Goal: Task Accomplishment & Management: Manage account settings

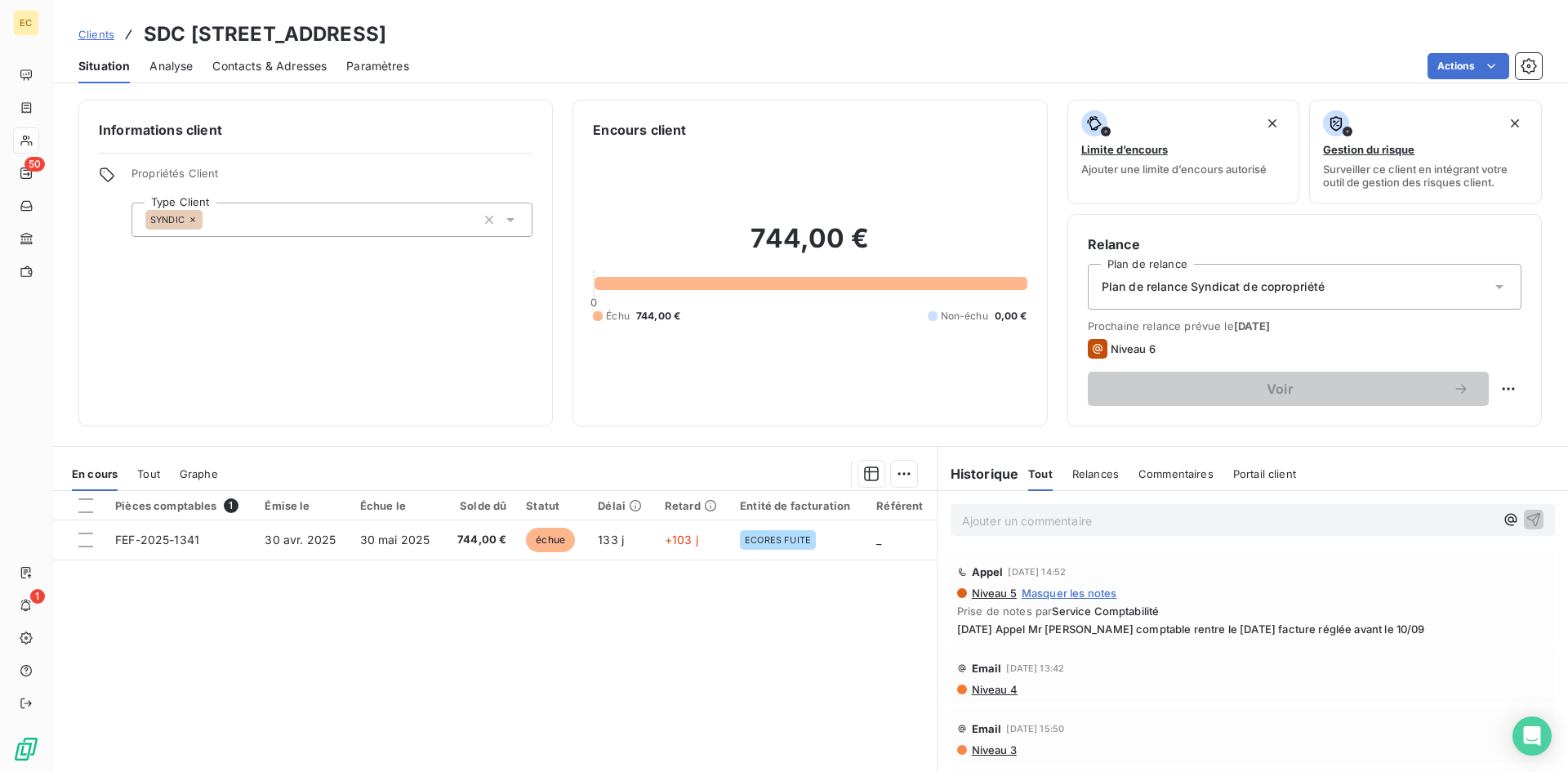
click at [96, 35] on span "Clients" at bounding box center [96, 34] width 36 height 13
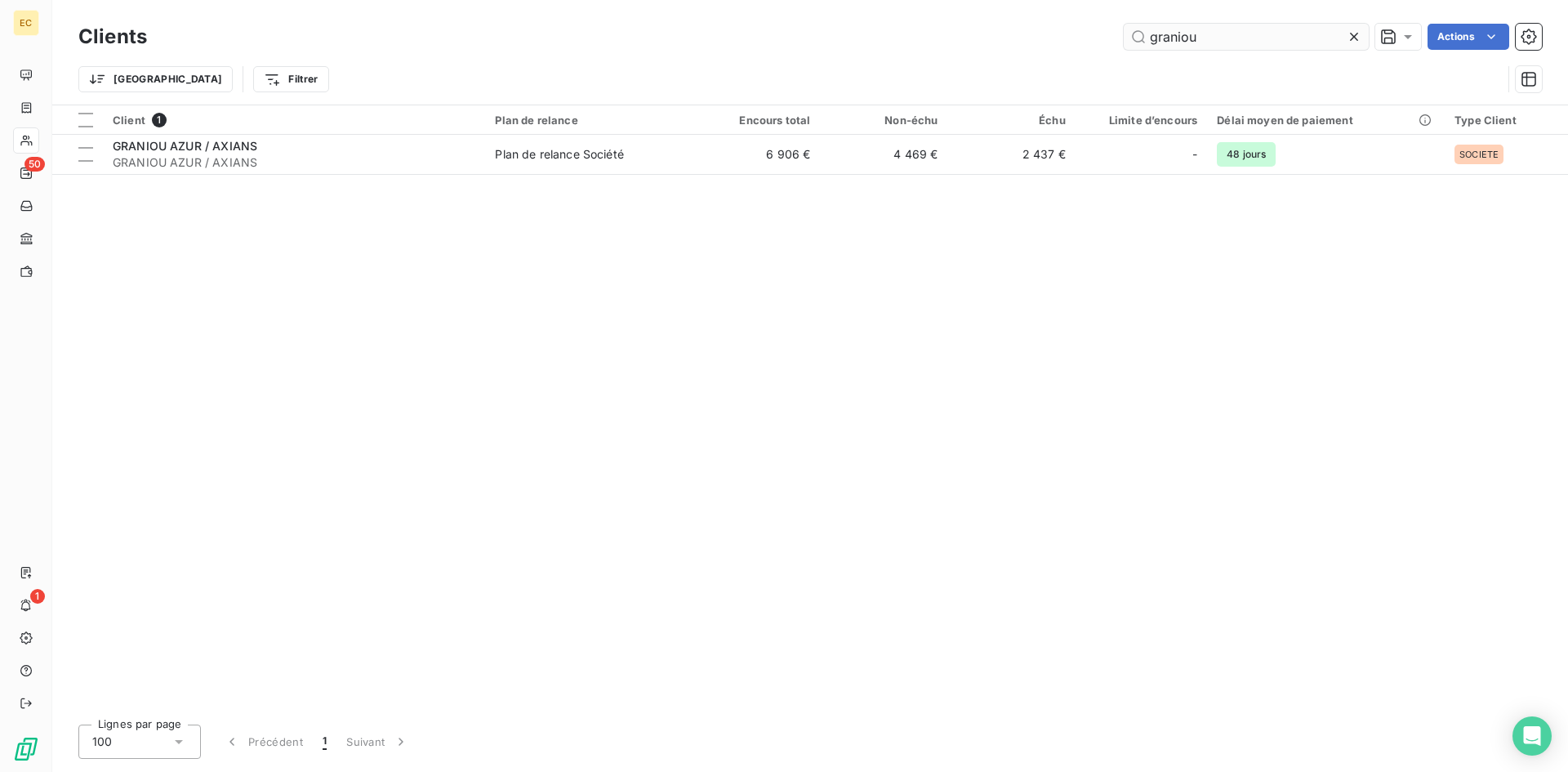
drag, startPoint x: 1244, startPoint y: 38, endPoint x: 1124, endPoint y: 46, distance: 120.3
click at [1124, 46] on input "graniou" at bounding box center [1246, 37] width 245 height 26
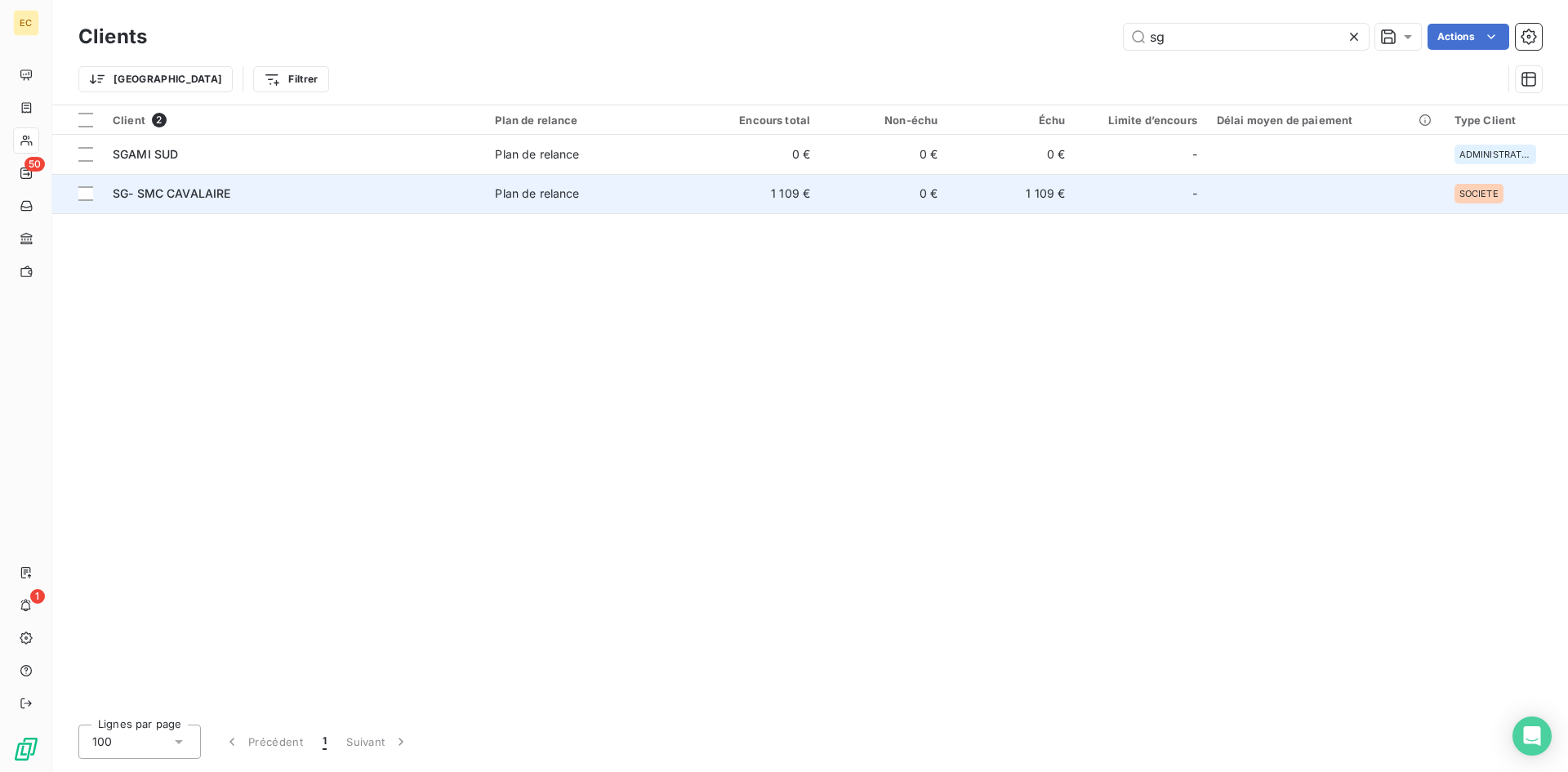
type input "sg"
click at [307, 195] on div "SG- SMC CAVALAIRE" at bounding box center [295, 193] width 363 height 16
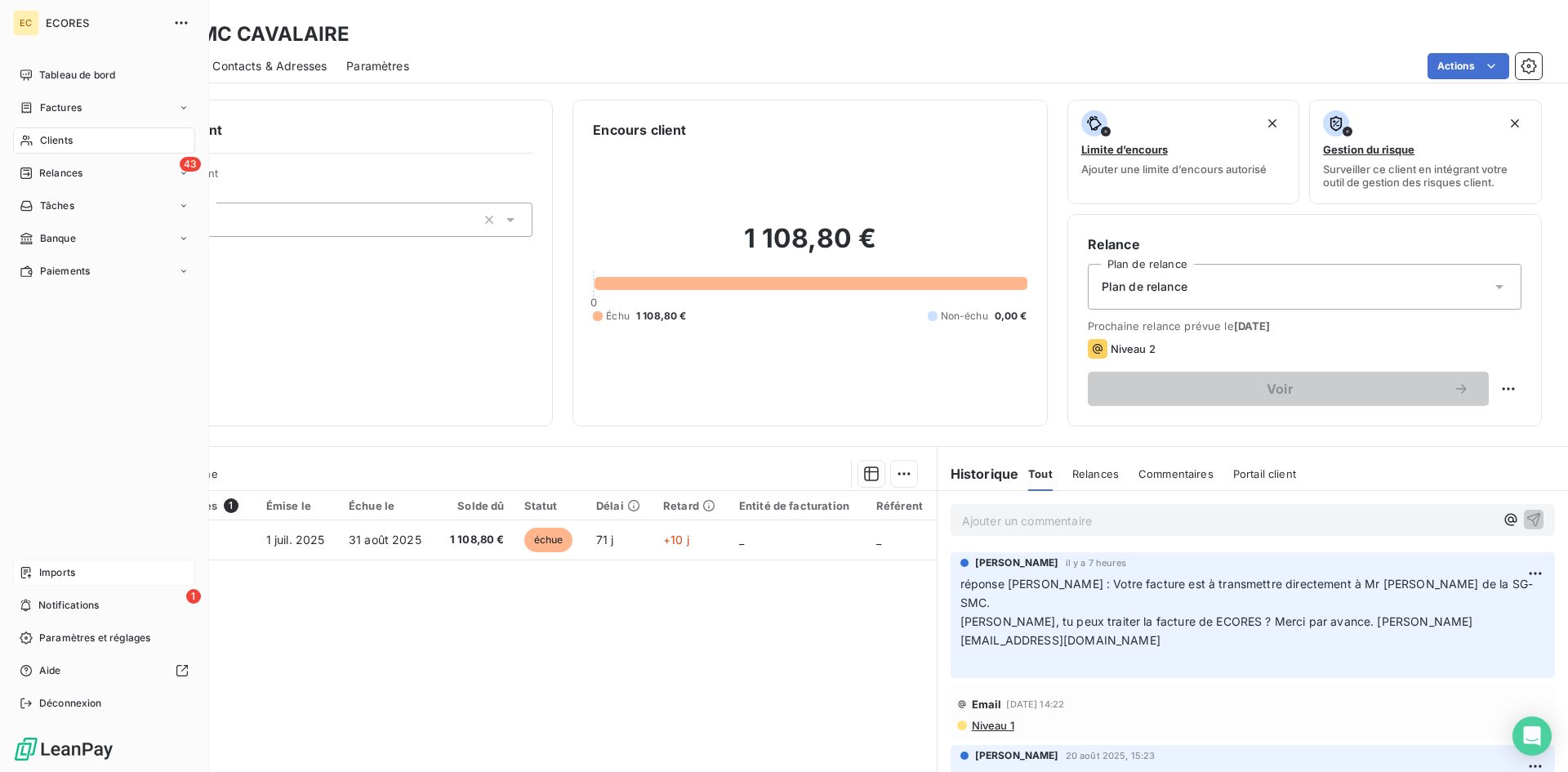
click at [50, 575] on span "Imports" at bounding box center [58, 573] width 36 height 15
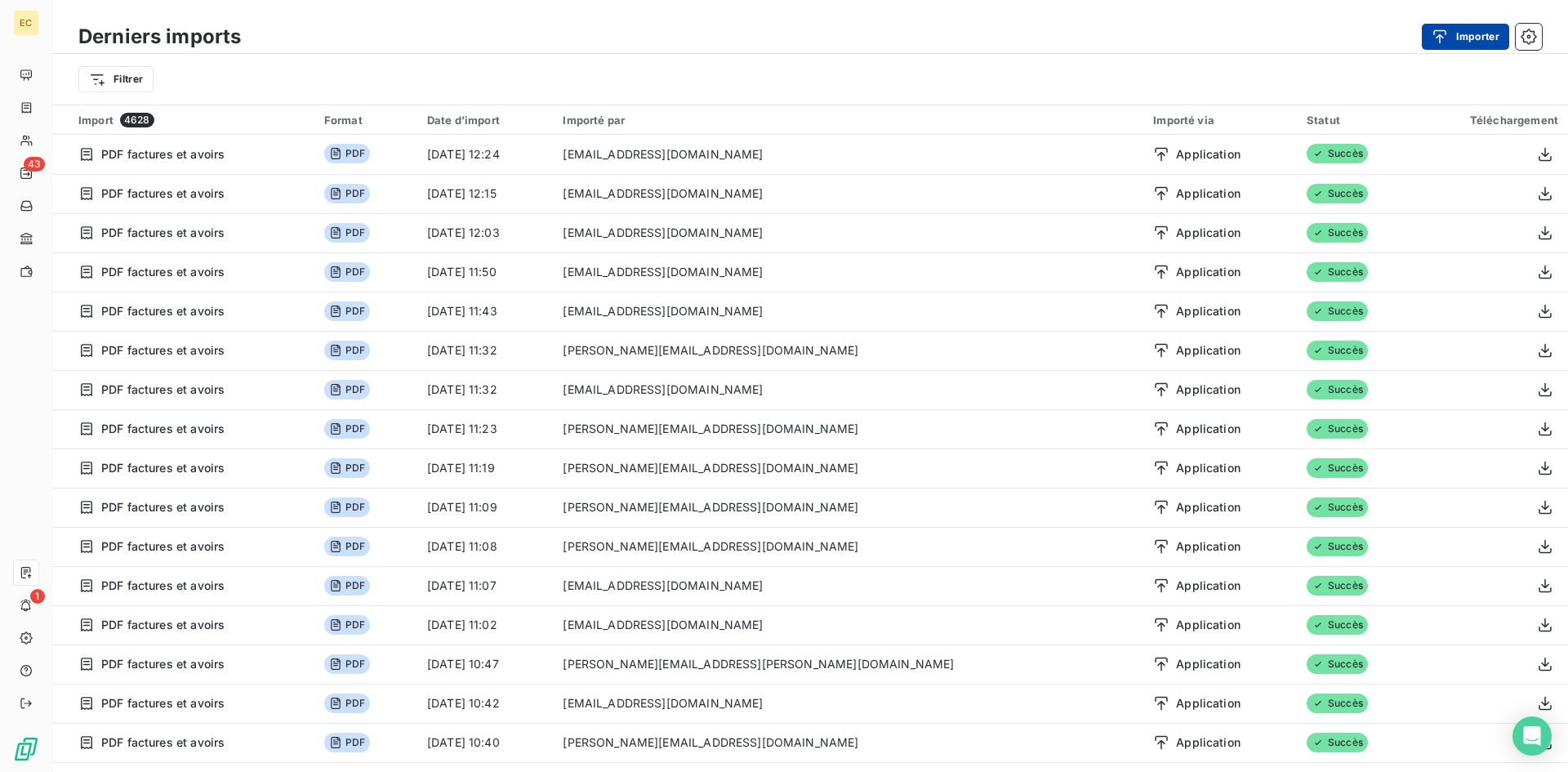
click at [1439, 44] on icon "button" at bounding box center [1440, 37] width 16 height 16
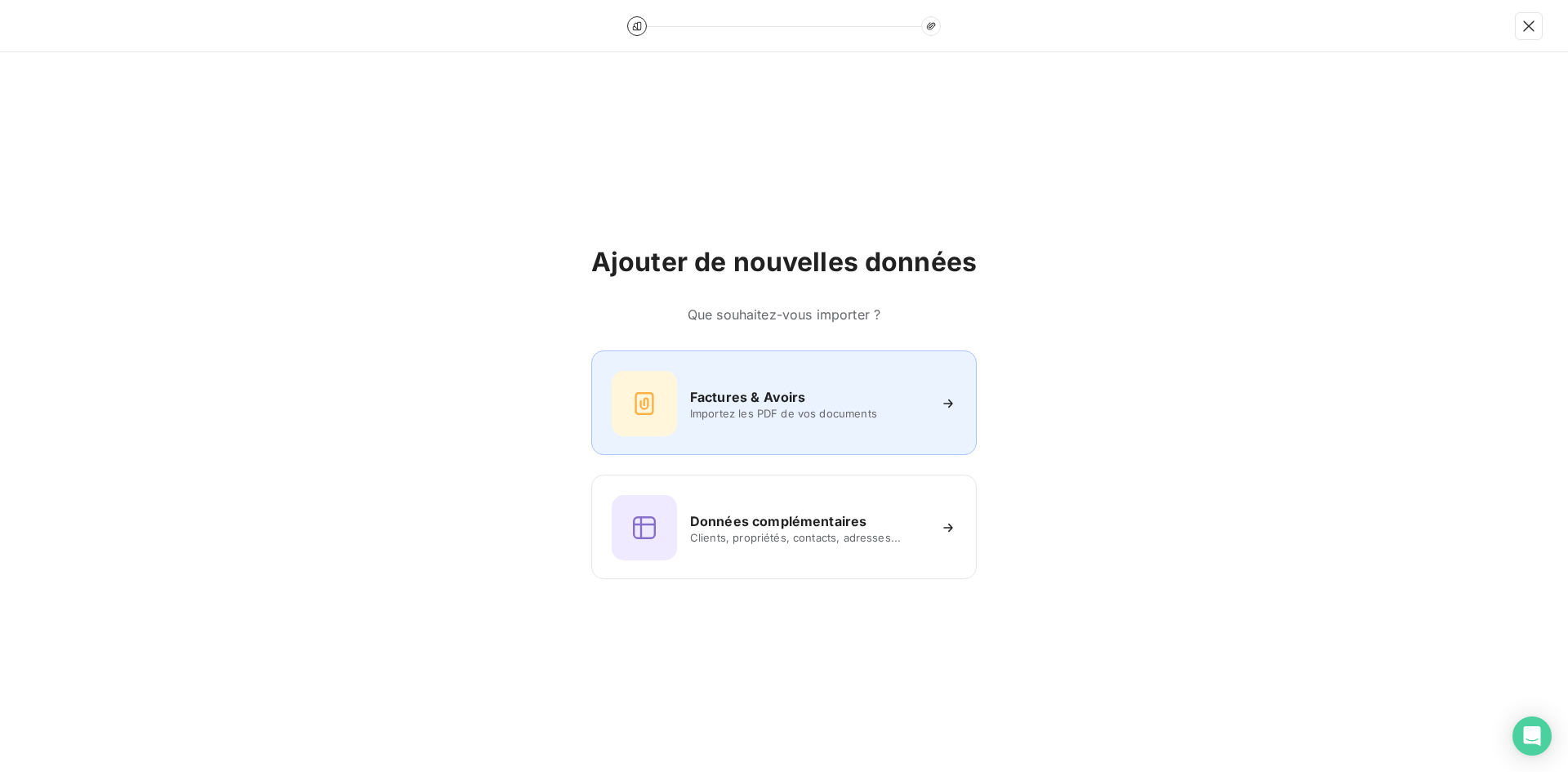
click at [706, 403] on h6 "Factures & Avoirs" at bounding box center [748, 397] width 116 height 20
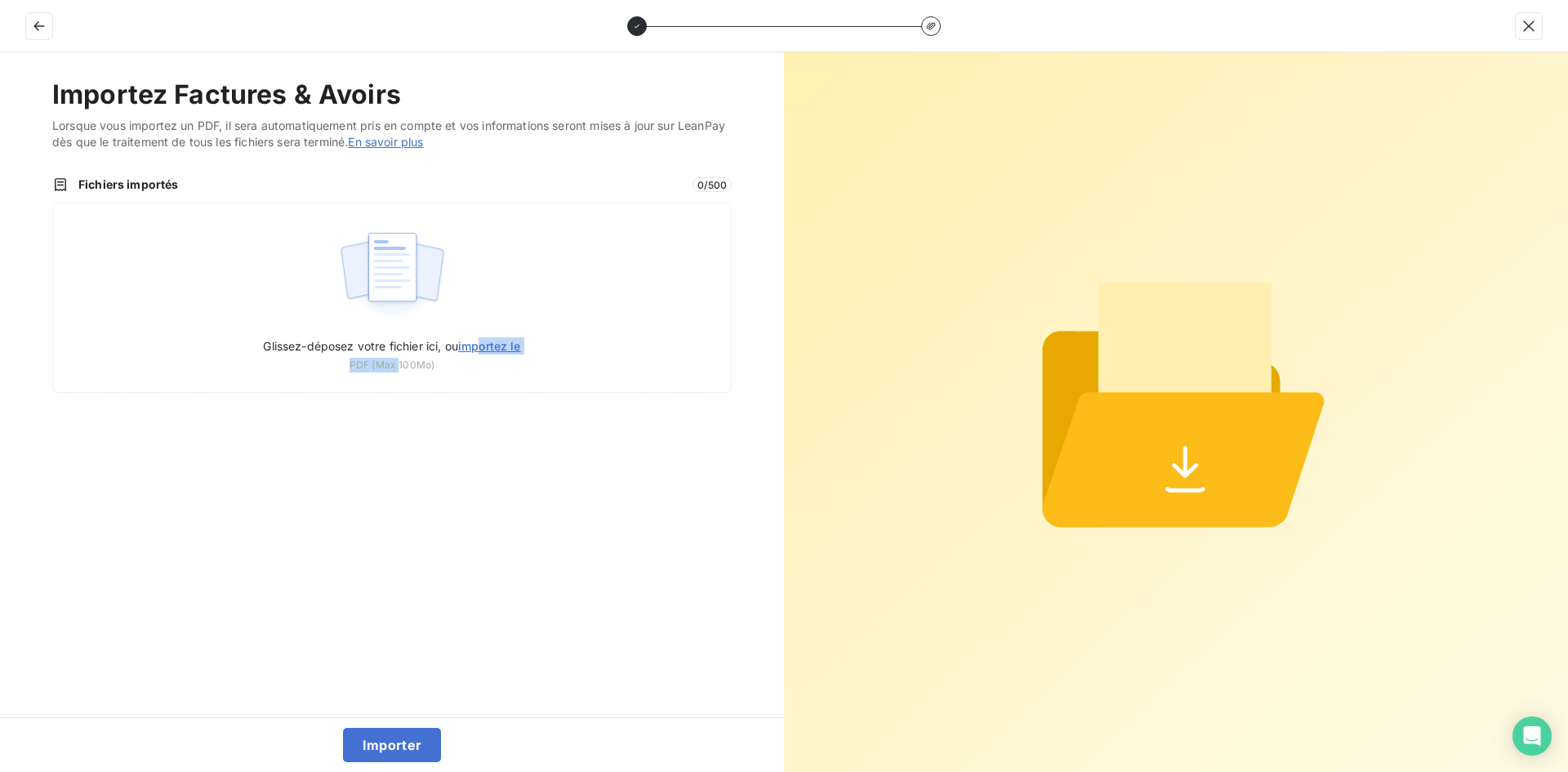
drag, startPoint x: 485, startPoint y: 345, endPoint x: 392, endPoint y: 465, distance: 151.8
click at [392, 465] on div "Importez Factures & Avoirs Lorsque vous importez un PDF, il sera automatiquemen…" at bounding box center [392, 385] width 784 height 665
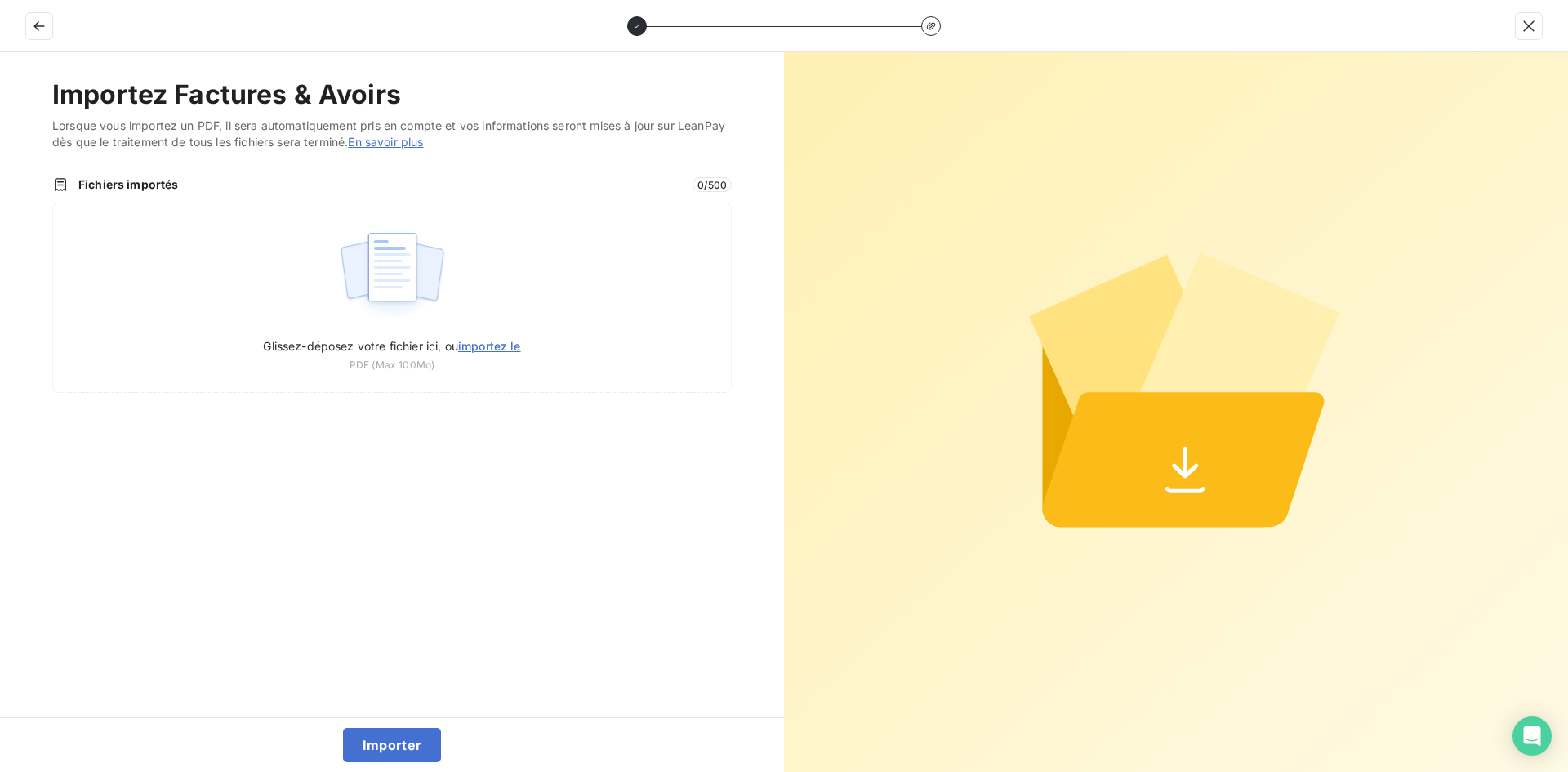
click at [422, 434] on div "Importez Factures & Avoirs Lorsque vous importez un PDF, il sera automatiquemen…" at bounding box center [392, 385] width 784 height 665
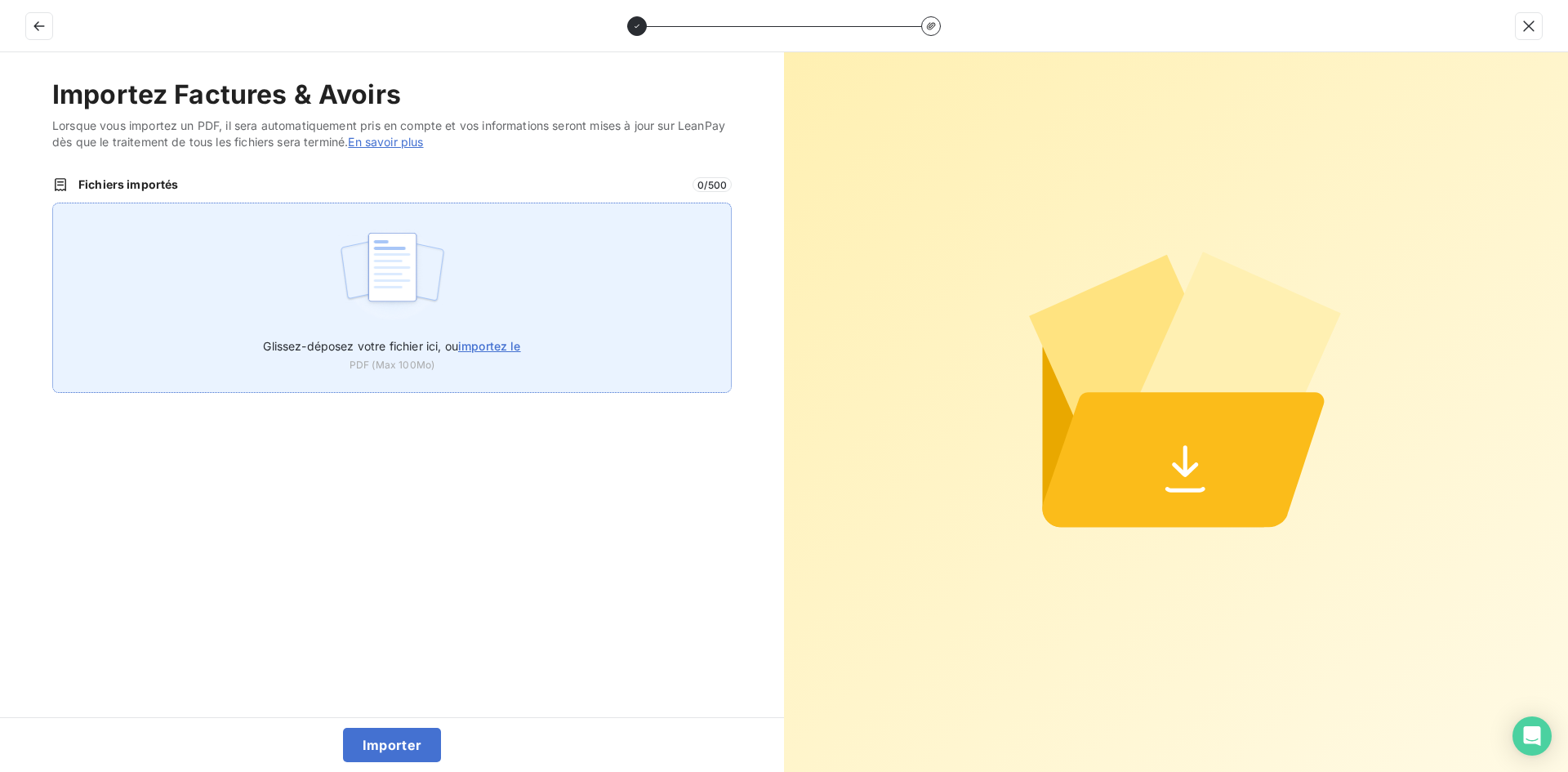
click at [491, 352] on span "importez le" at bounding box center [489, 346] width 62 height 14
click at [54, 203] on input "Glissez-déposez votre fichier ici, ou importez le" at bounding box center [53, 202] width 1 height 1
type input "C:\fakepath\FER-2025-0076.pdf"
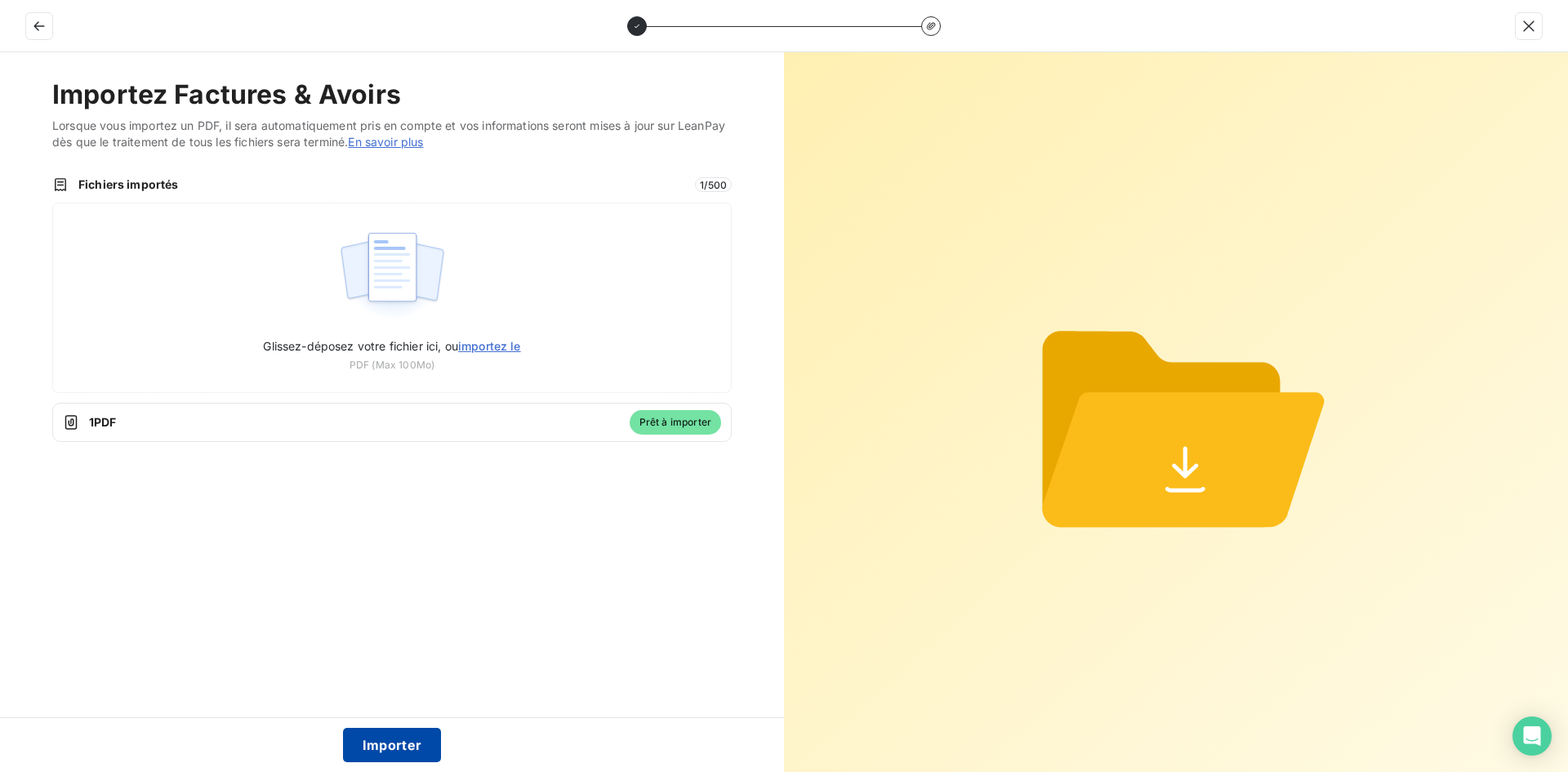
click at [371, 747] on button "Importer" at bounding box center [393, 745] width 99 height 35
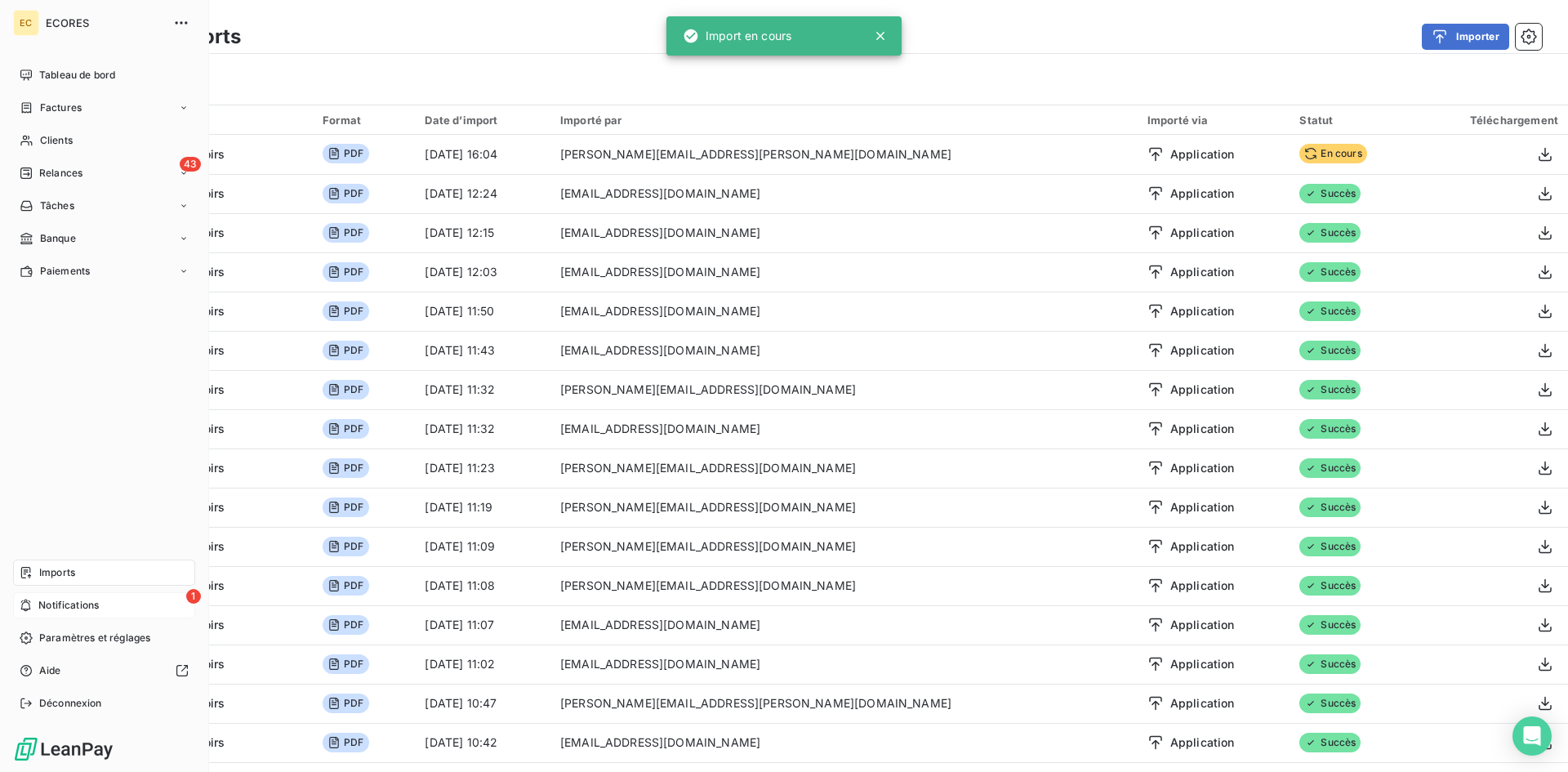
click at [56, 617] on div "1 Notifications" at bounding box center [104, 605] width 182 height 26
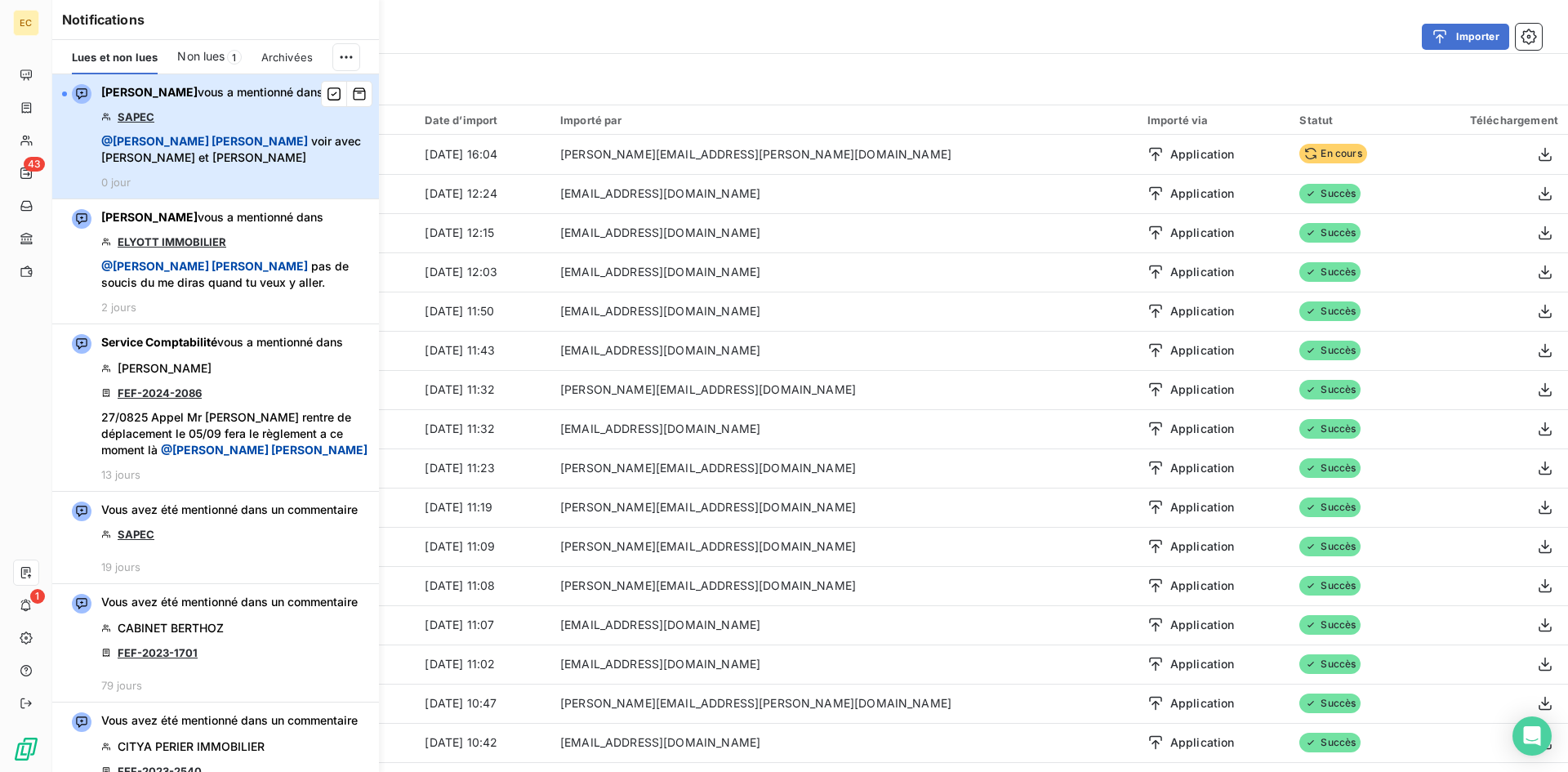
click at [241, 129] on div "[PERSON_NAME] vous a mentionné dans SAPEC @ [PERSON_NAME] voir avec [PERSON_NAM…" at bounding box center [235, 136] width 268 height 104
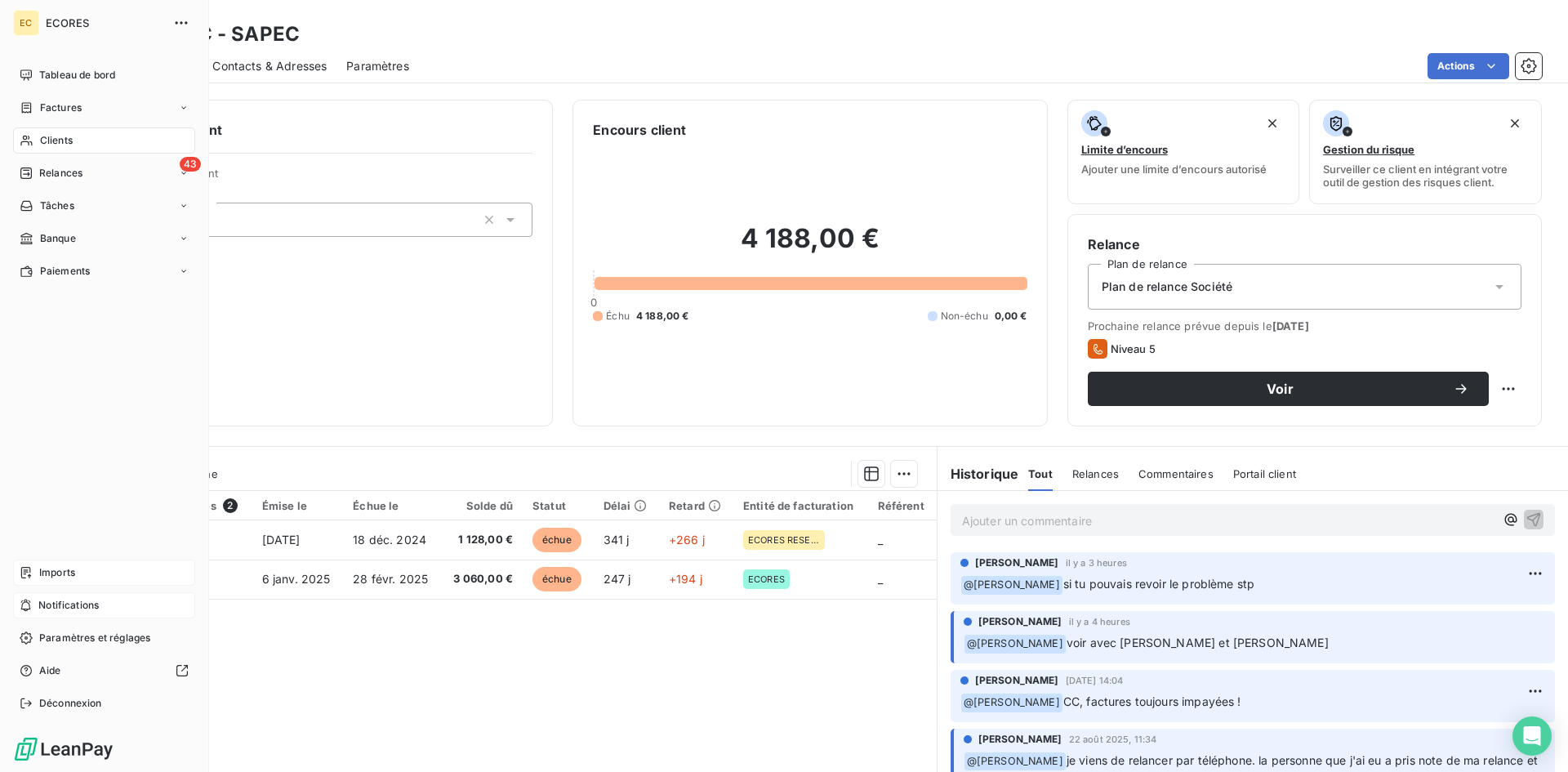
click at [77, 604] on span "Notifications" at bounding box center [68, 605] width 60 height 15
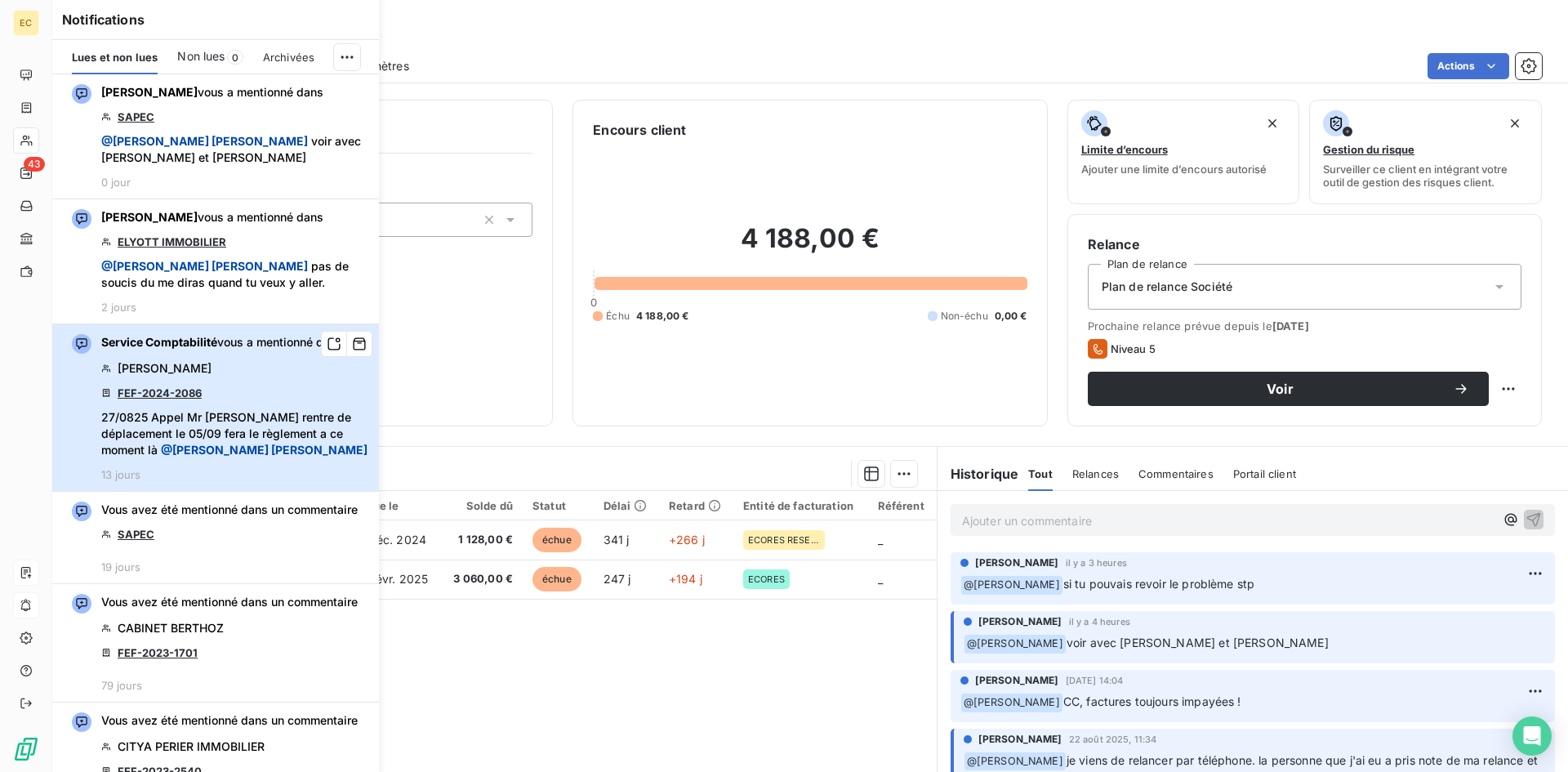
click at [290, 410] on span "27/0825 Appel Mr [PERSON_NAME] rentre de déplacement le 05/09 fera le règlement…" at bounding box center [235, 434] width 268 height 49
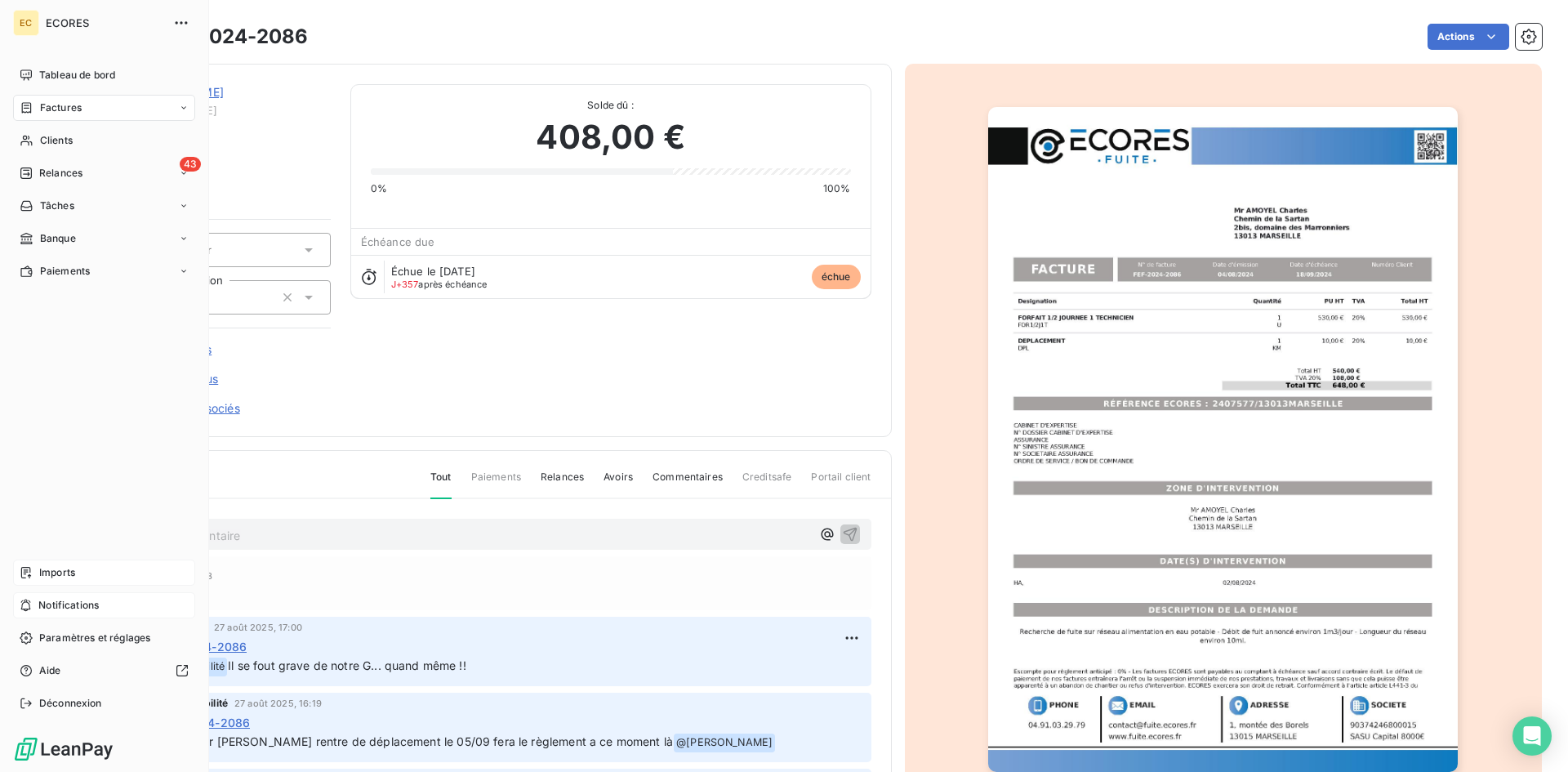
click at [64, 612] on span "Notifications" at bounding box center [68, 605] width 60 height 15
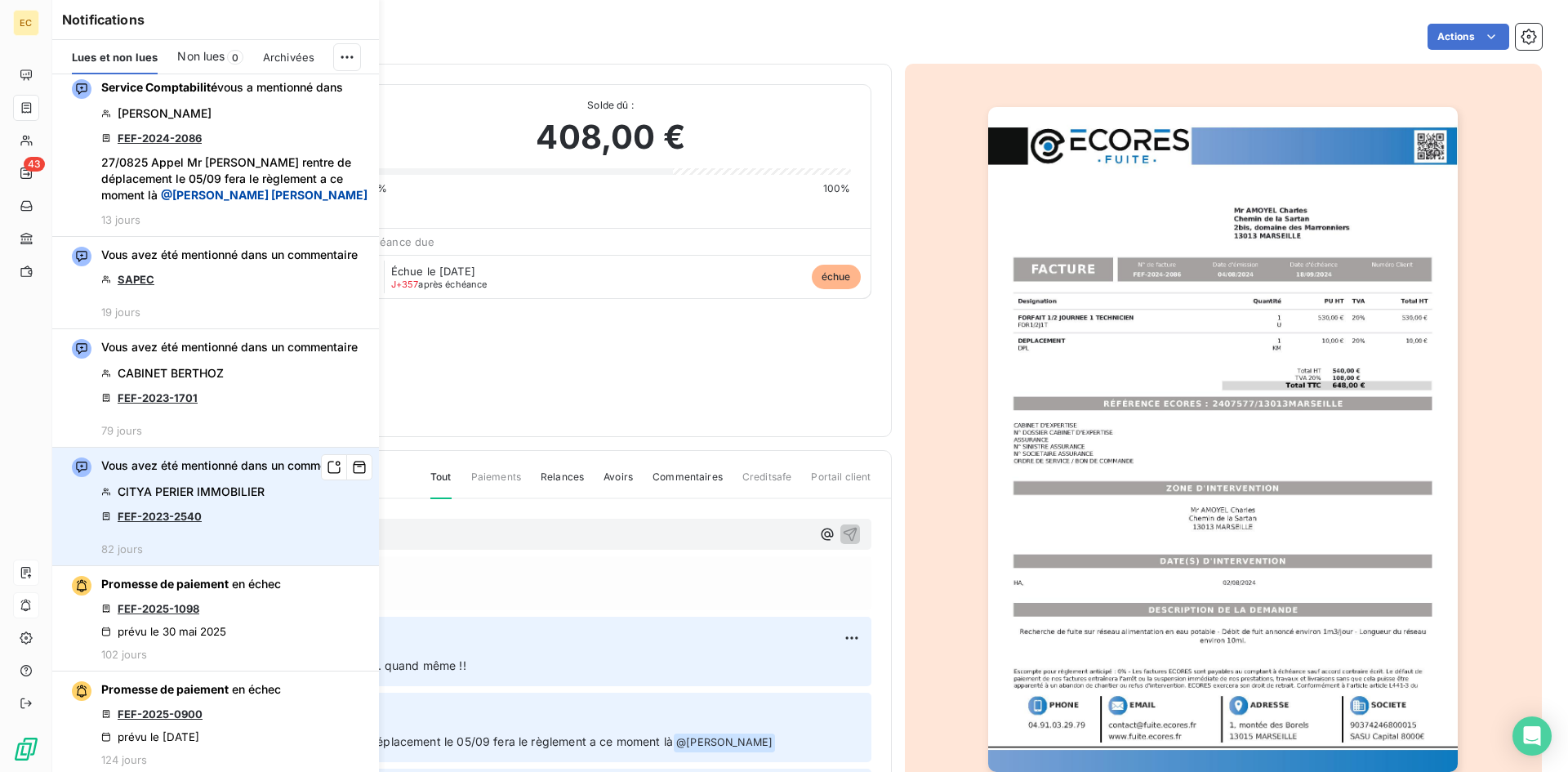
scroll to position [245, 0]
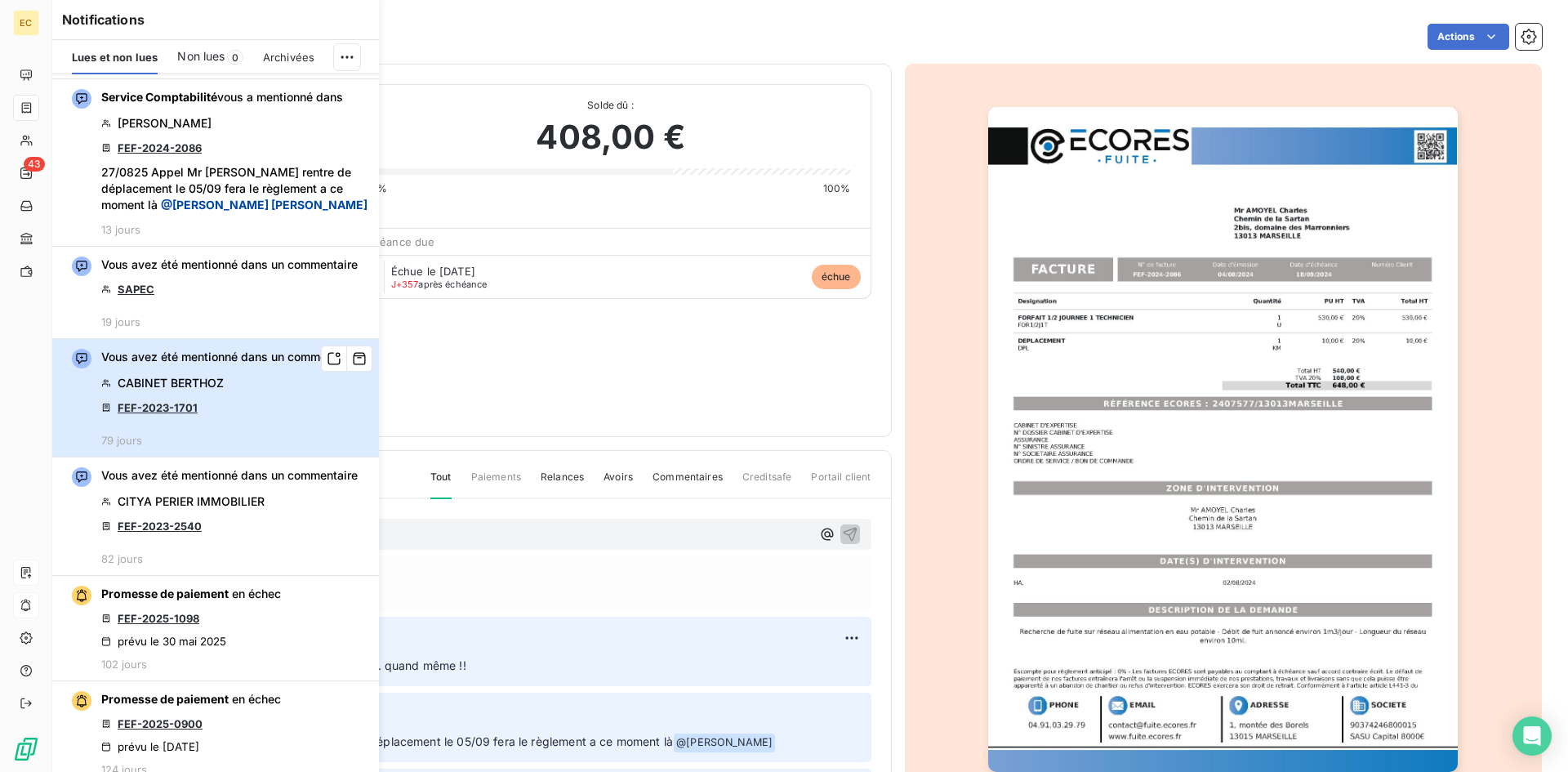
click at [244, 421] on div "Vous avez été mentionné dans un commentaire CABINET BERTHOZ FEF-2023-1701 79 jo…" at bounding box center [229, 398] width 257 height 98
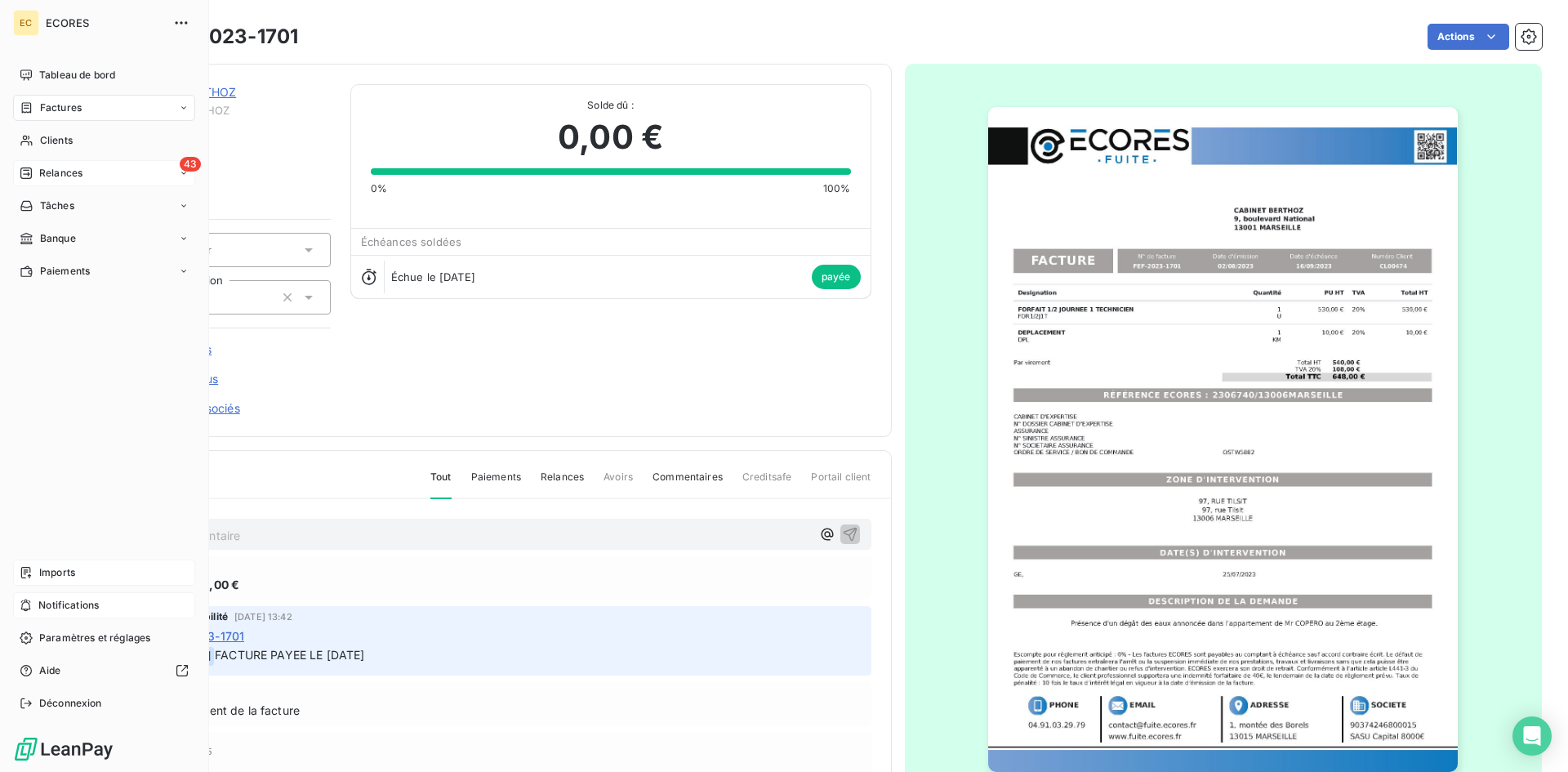
click at [45, 179] on span "Relances" at bounding box center [61, 173] width 44 height 15
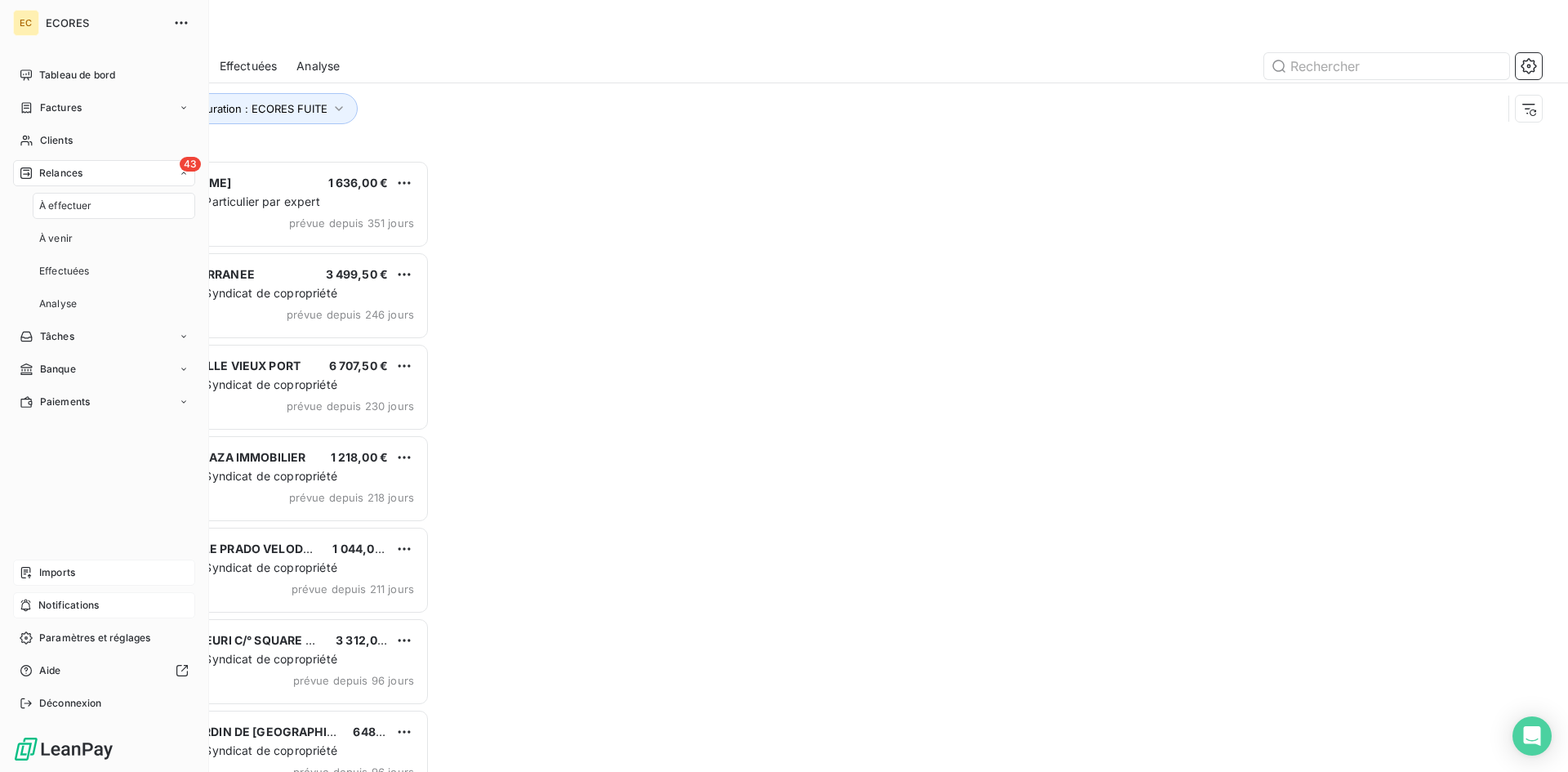
scroll to position [600, 339]
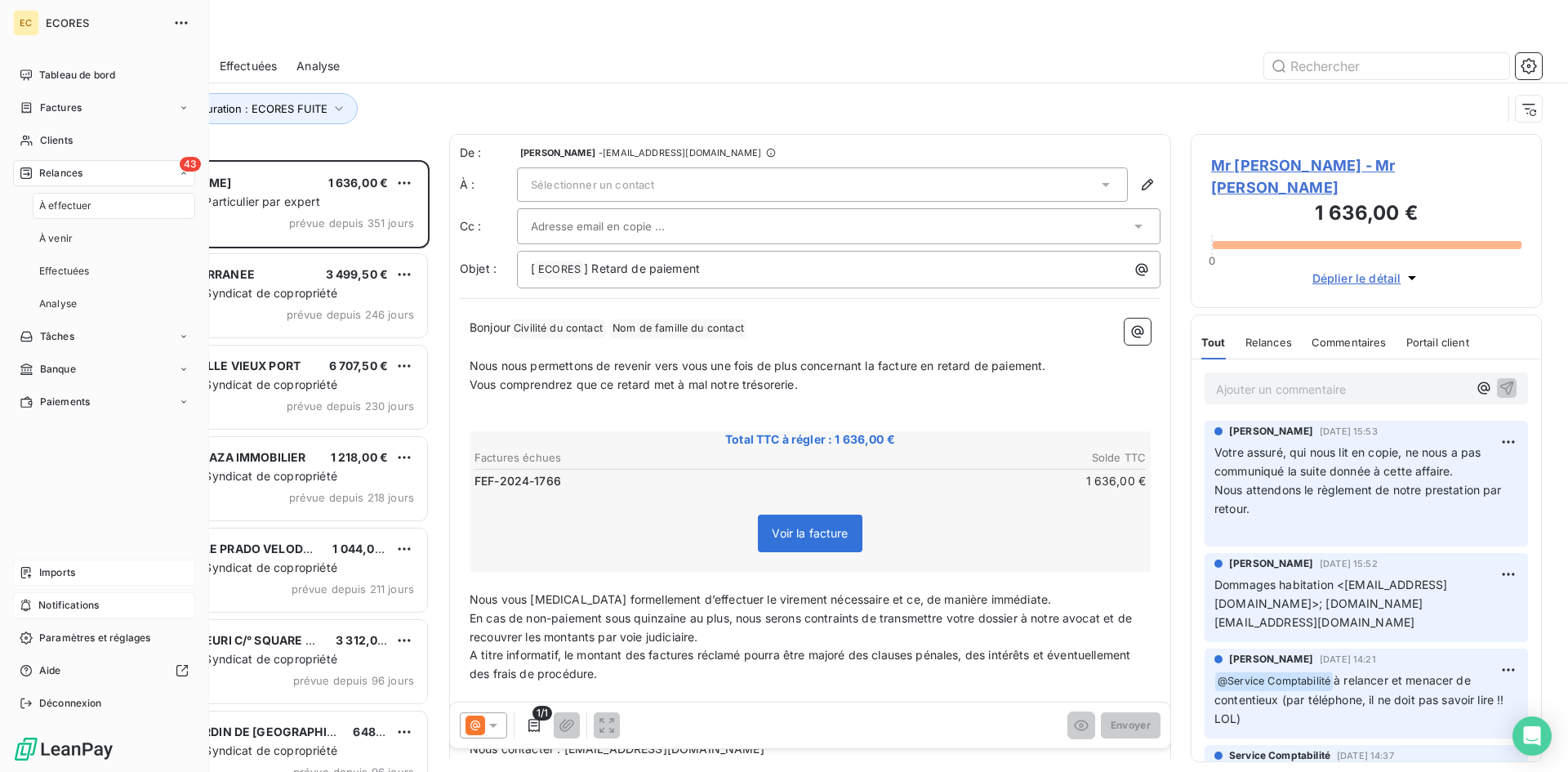
click at [45, 179] on span "Relances" at bounding box center [61, 173] width 44 height 15
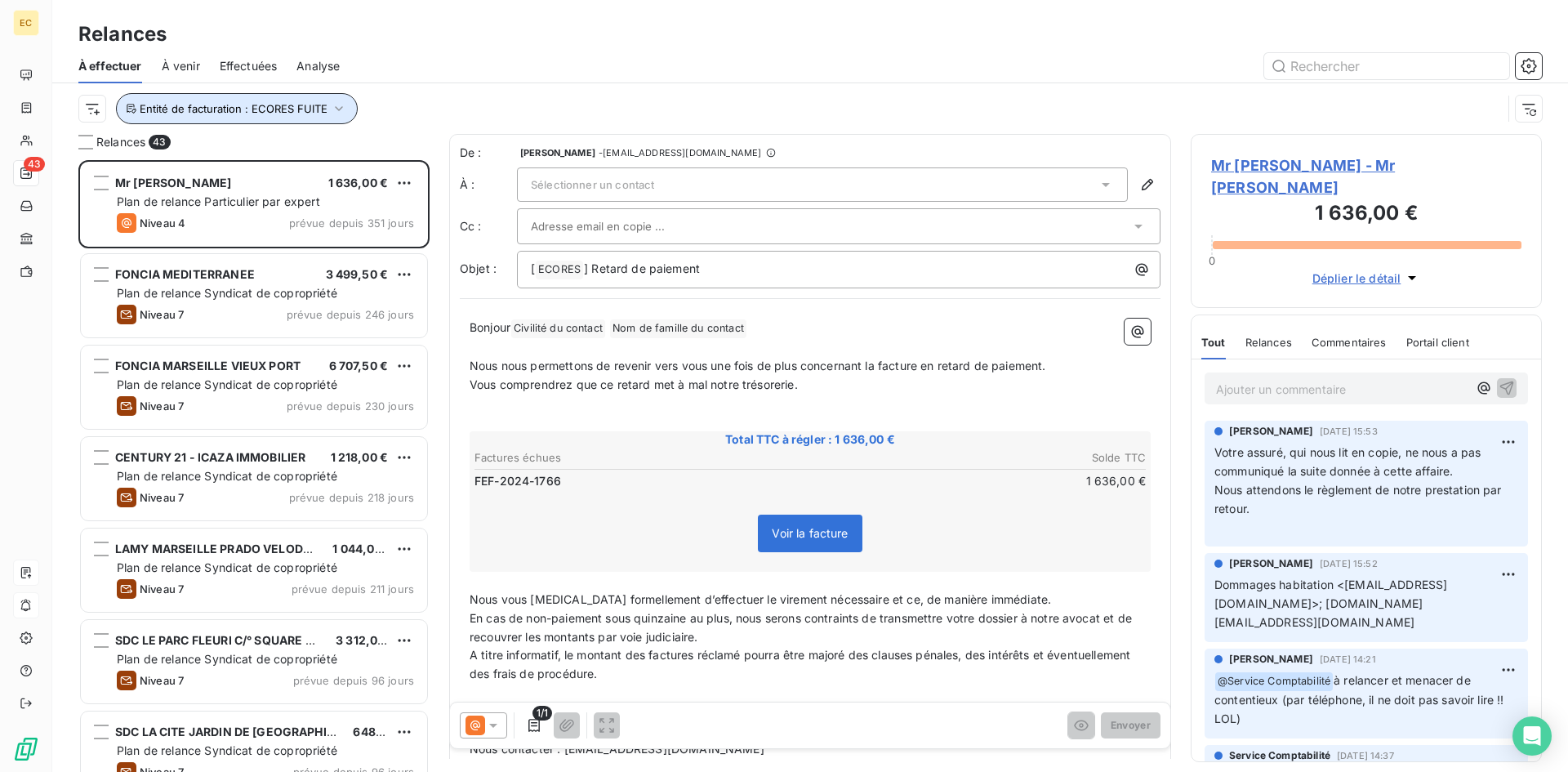
click at [243, 111] on span "Entité de facturation : ECORES FUITE" at bounding box center [233, 108] width 187 height 13
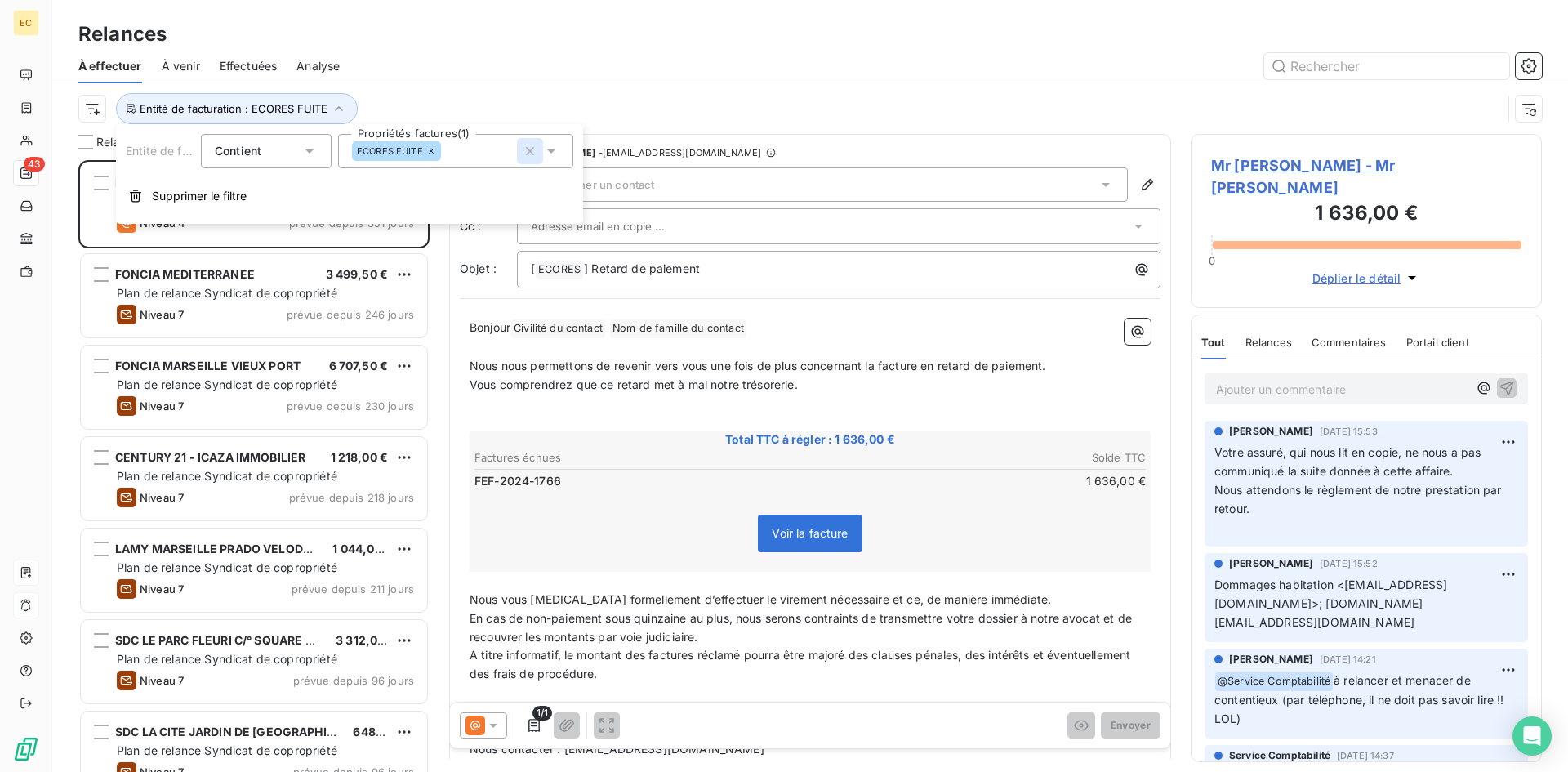
click at [530, 150] on icon "button" at bounding box center [530, 151] width 8 height 8
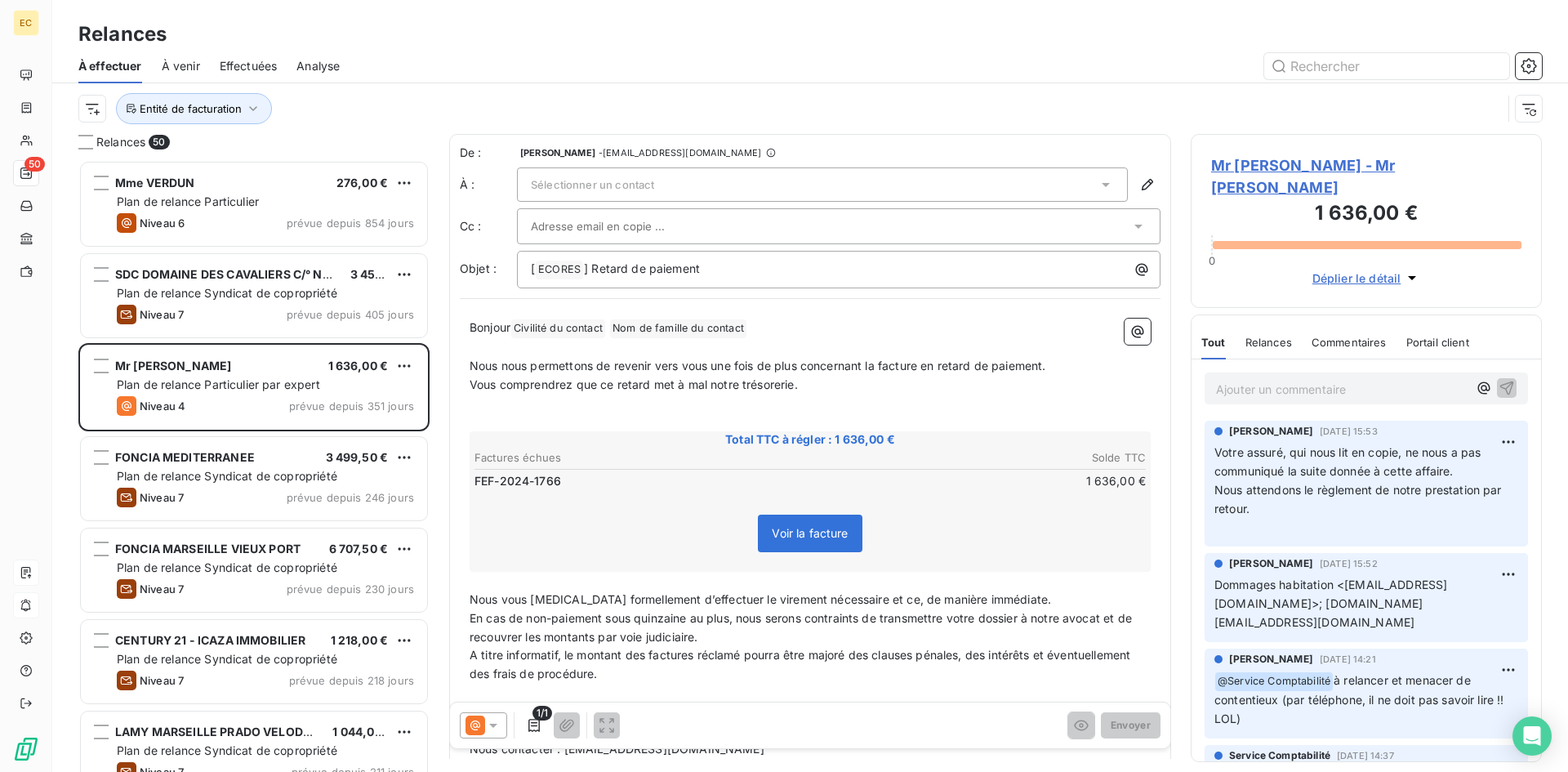
click at [392, 94] on div "Entité de facturation" at bounding box center [790, 108] width 1424 height 31
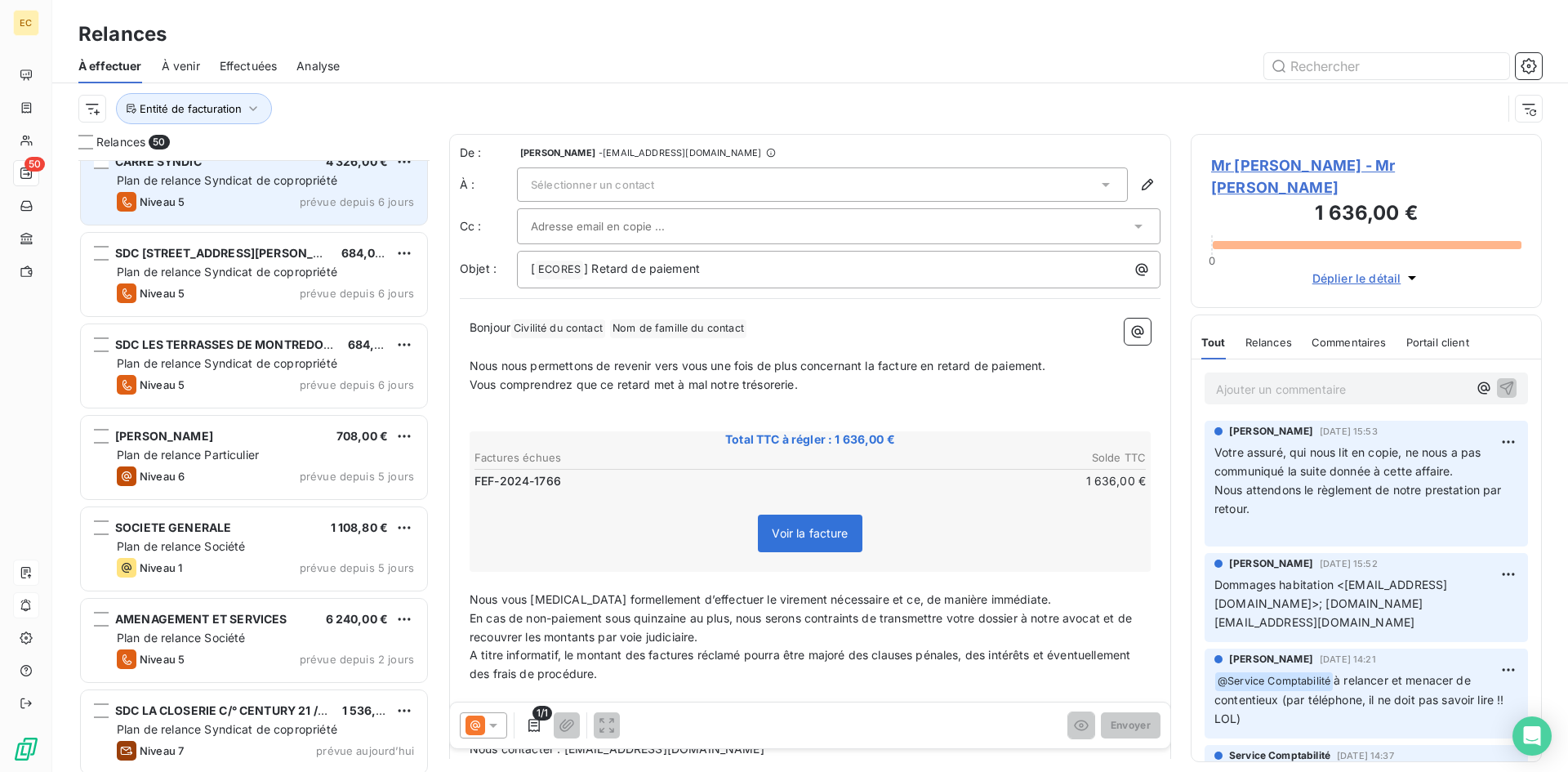
scroll to position [3965, 0]
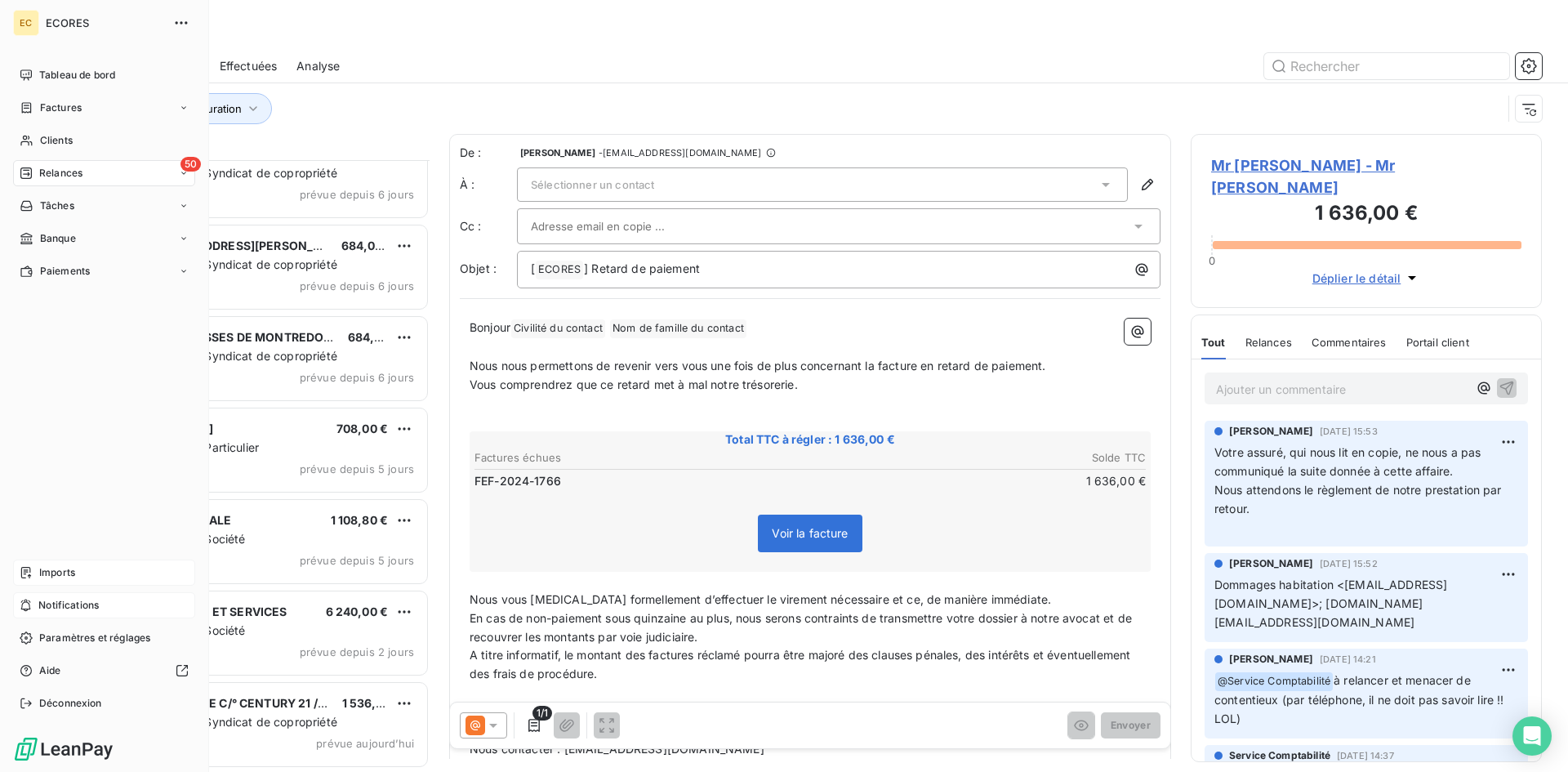
click at [67, 568] on span "Imports" at bounding box center [58, 573] width 36 height 15
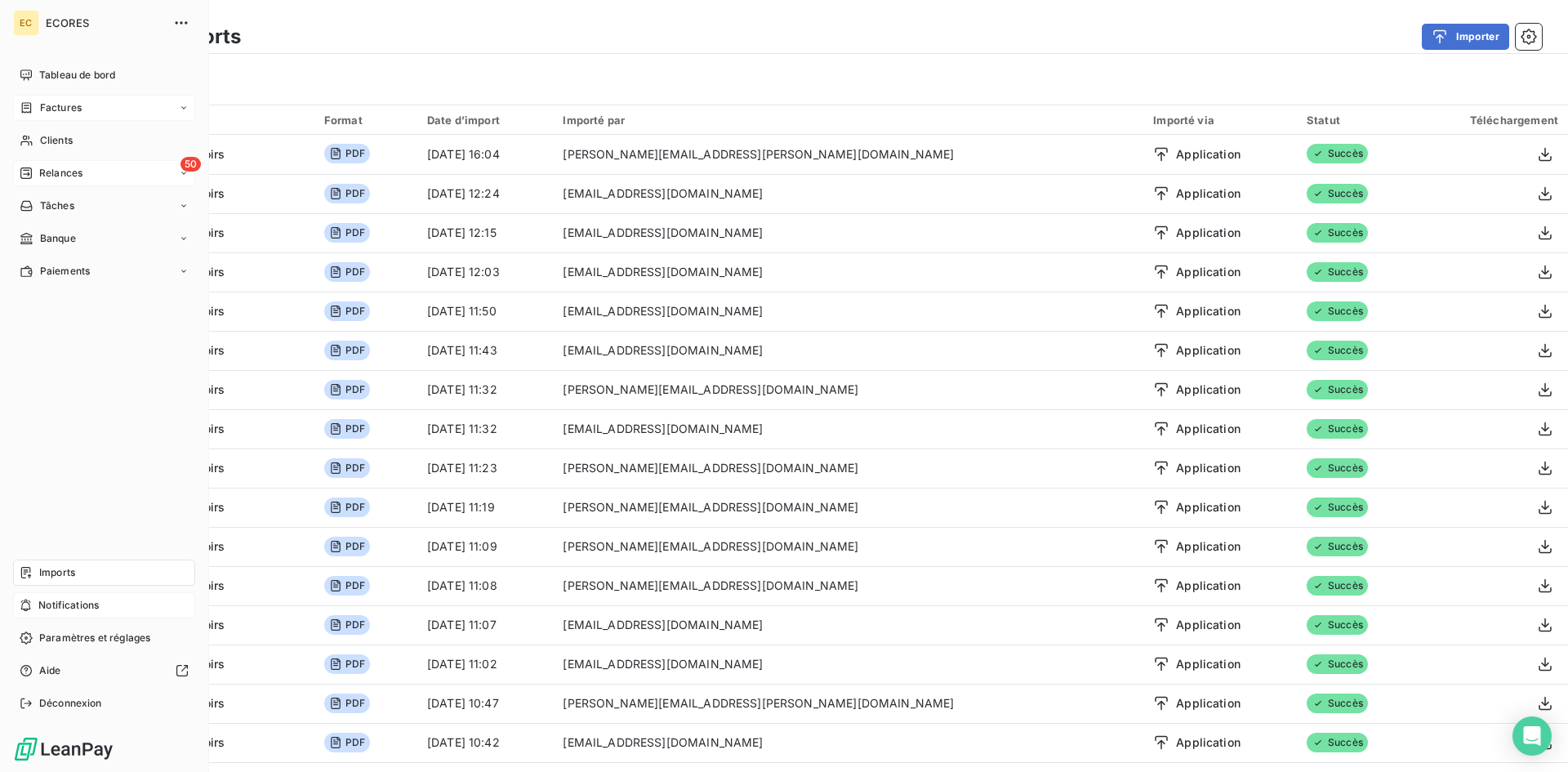
click at [85, 104] on div "Factures" at bounding box center [104, 108] width 182 height 26
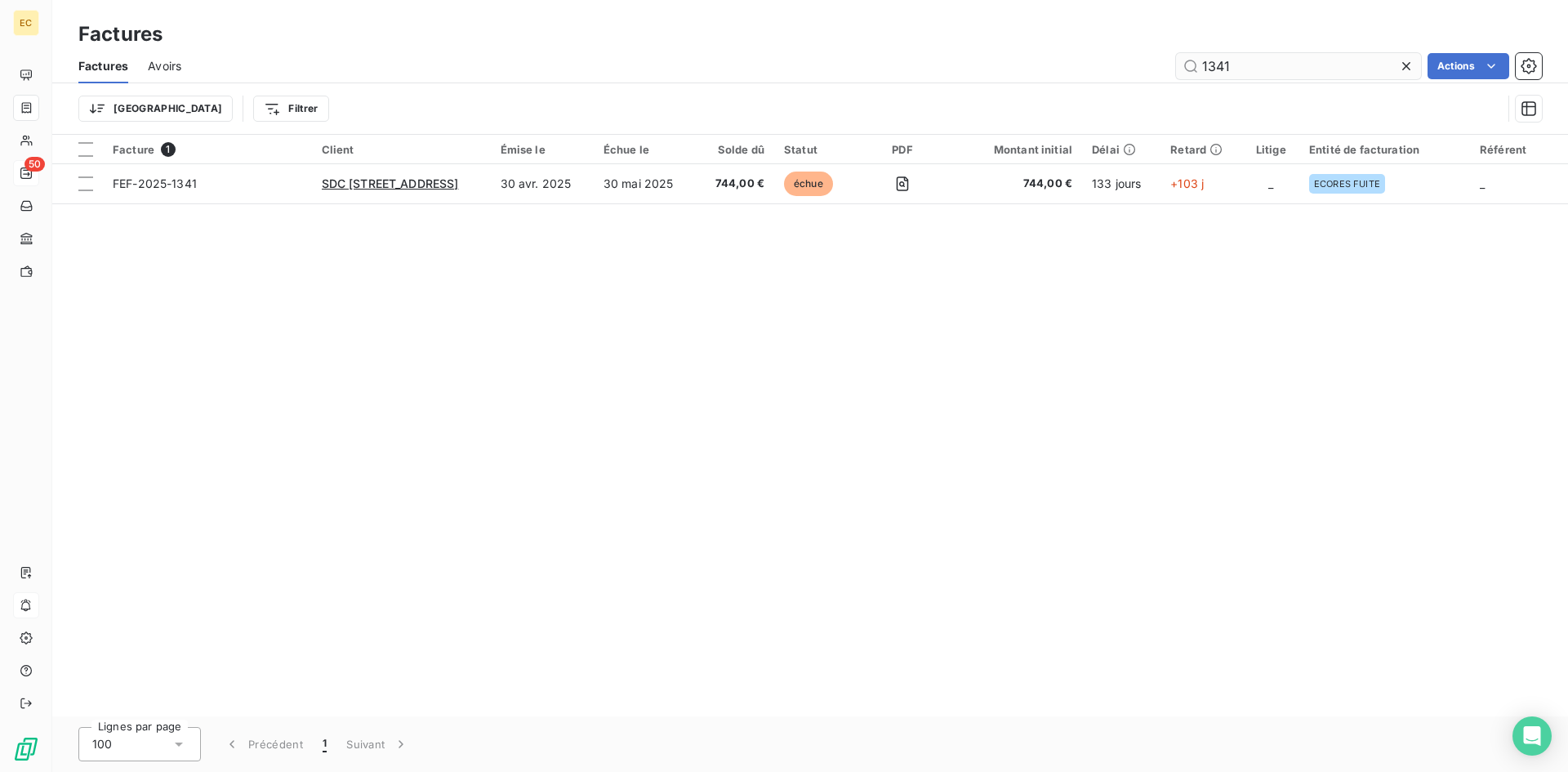
drag, startPoint x: 1276, startPoint y: 71, endPoint x: 1180, endPoint y: 71, distance: 96.0
click at [1180, 71] on input "1341" at bounding box center [1298, 66] width 245 height 26
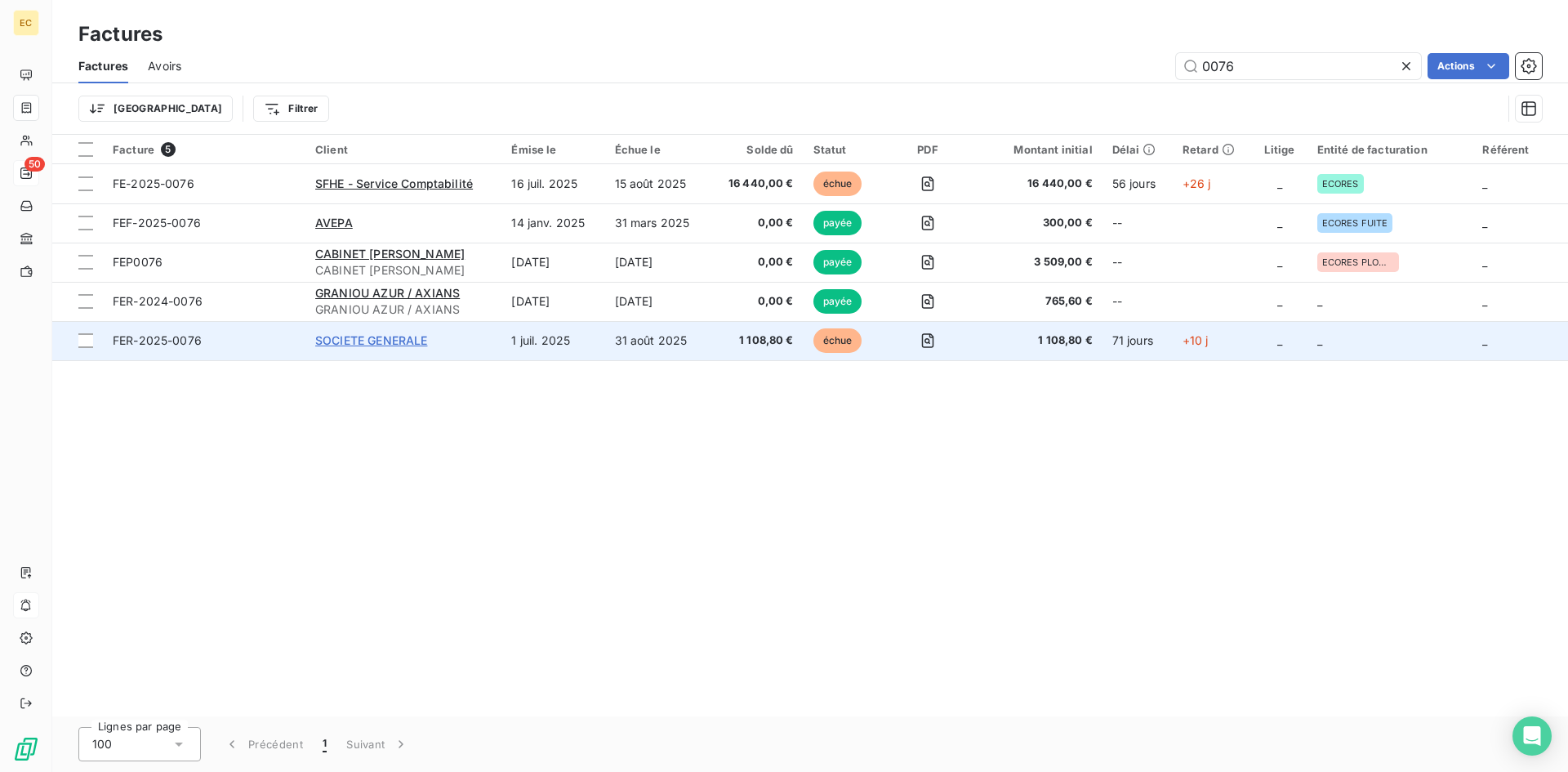
type input "0076"
click at [363, 339] on span "SOCIETE GENERALE" at bounding box center [371, 340] width 112 height 14
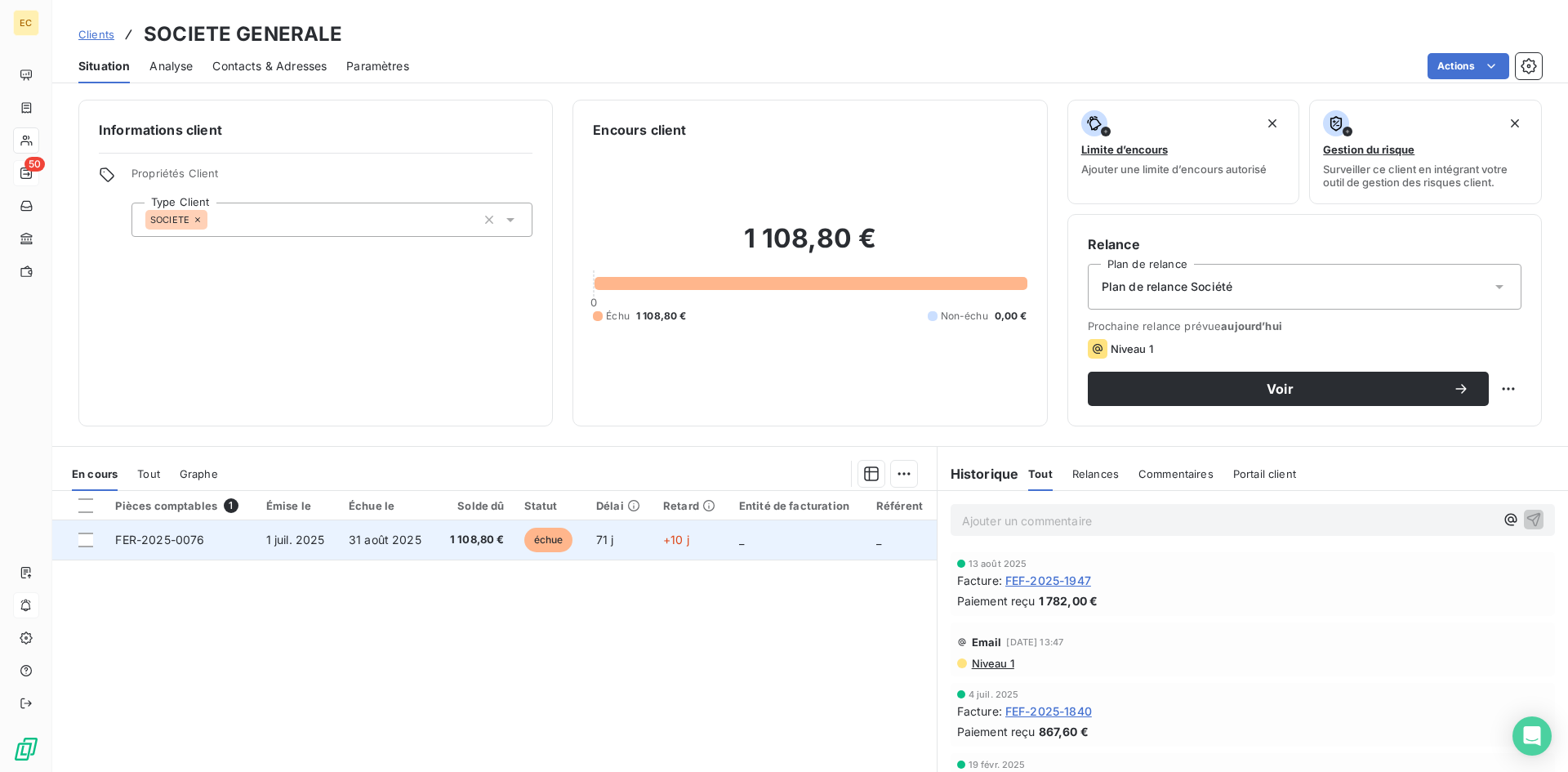
click at [287, 550] on td "1 juil. 2025" at bounding box center [298, 541] width 82 height 40
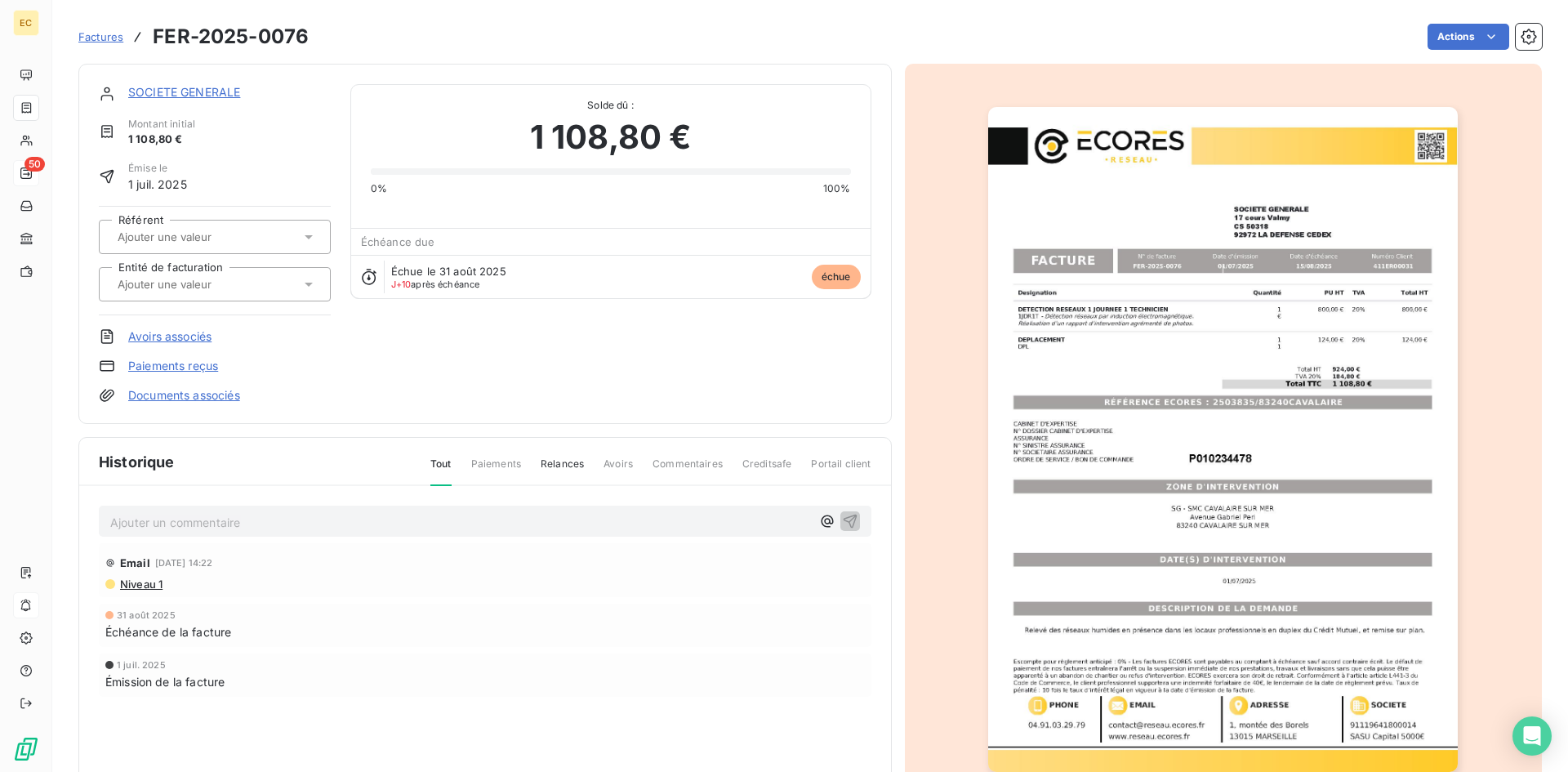
click at [201, 526] on p "Ajouter un commentaire ﻿" at bounding box center [460, 522] width 701 height 21
click at [403, 522] on p "Facture modifiée conformément à la demande de" at bounding box center [460, 521] width 701 height 19
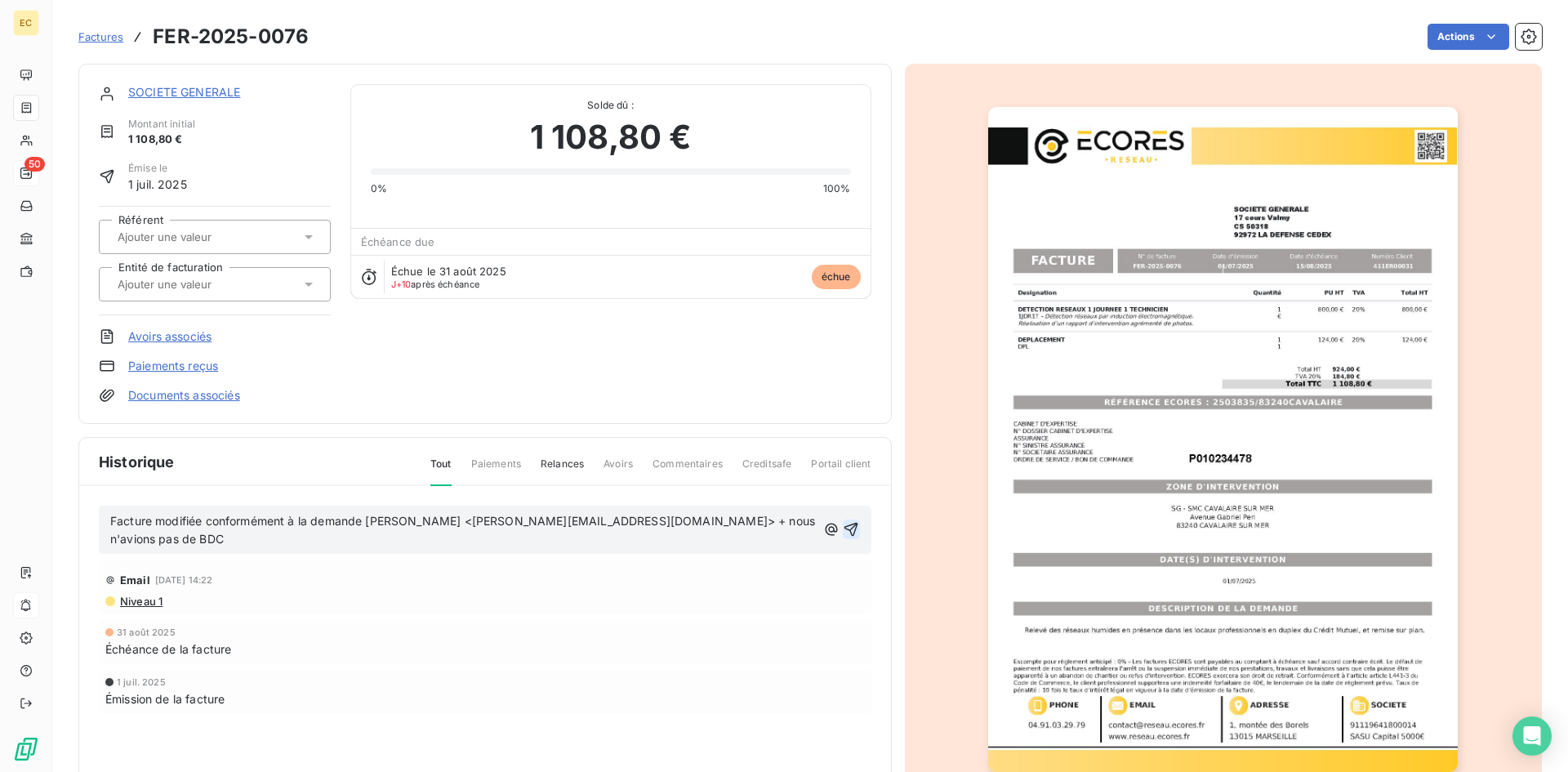
click at [846, 522] on icon "button" at bounding box center [851, 530] width 16 height 16
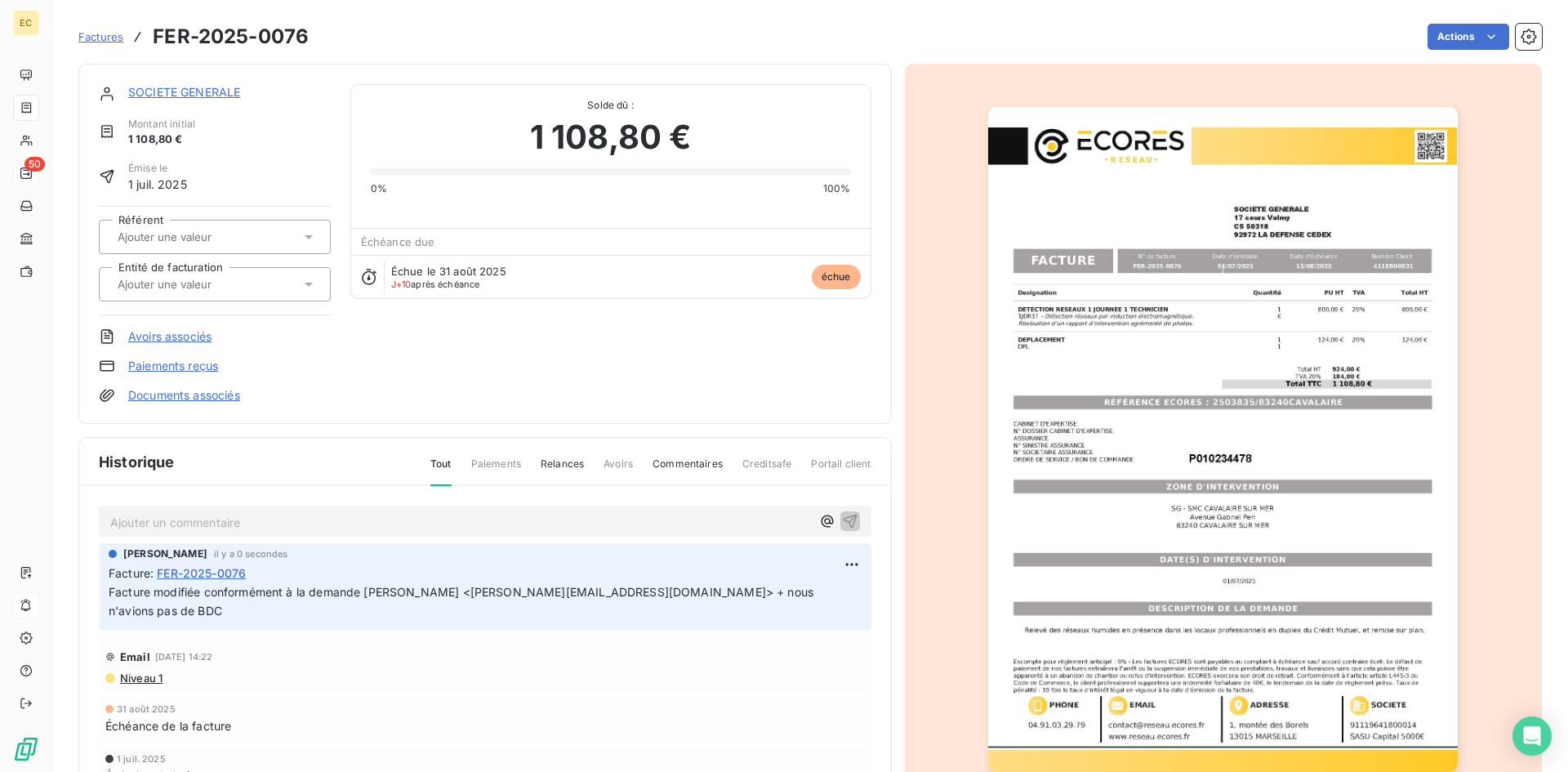
click at [199, 92] on link "SOCIETE GENERALE" at bounding box center [183, 92] width 112 height 14
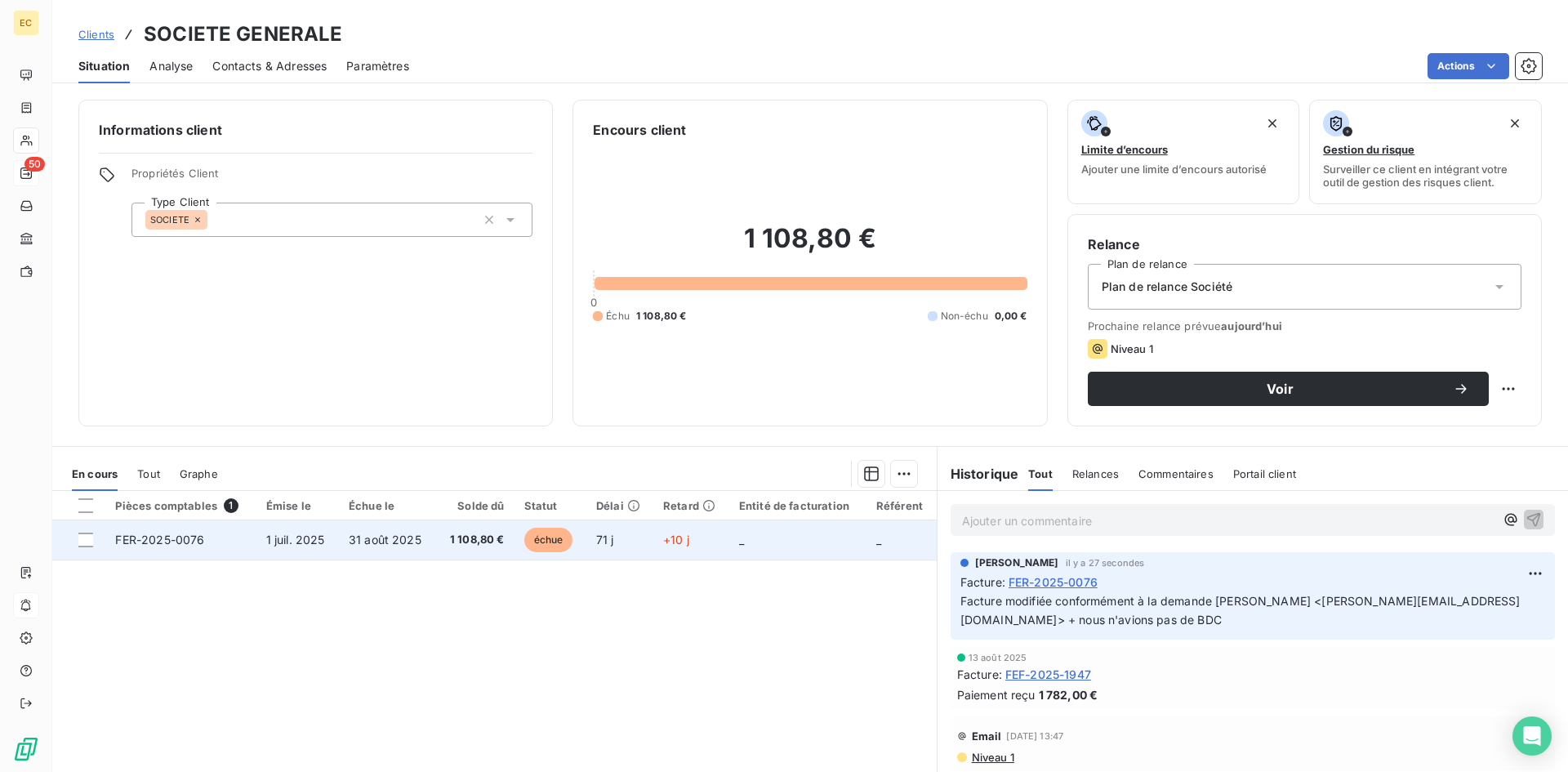
click at [247, 538] on td "FER-2025-0076" at bounding box center [181, 541] width 151 height 40
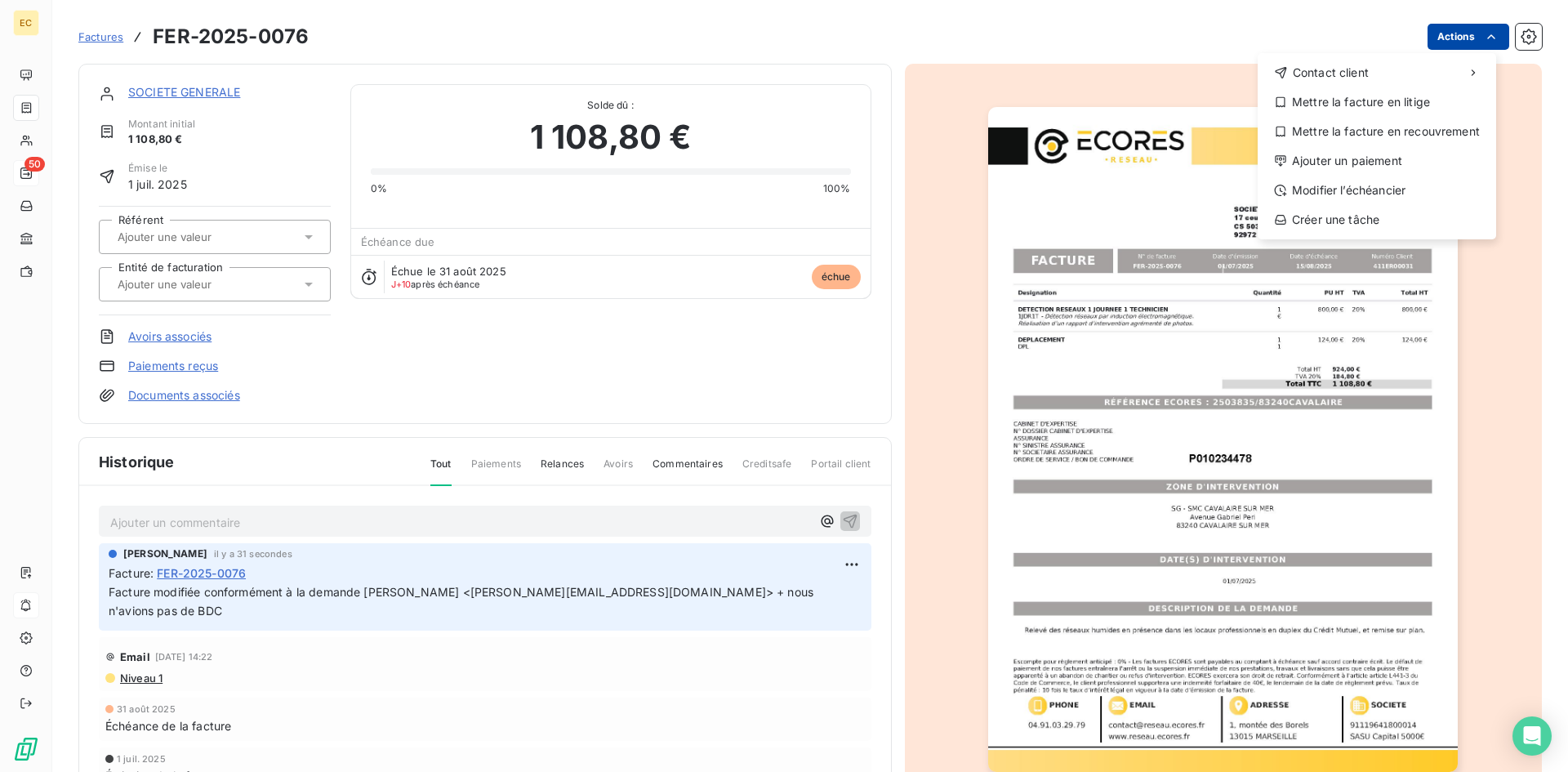
click at [1493, 31] on html "EC 50 Factures FER-2025-0076 Actions Contact client Mettre la facture en litige…" at bounding box center [784, 386] width 1568 height 772
click at [1401, 188] on div "Modifier l’échéancier" at bounding box center [1377, 191] width 225 height 26
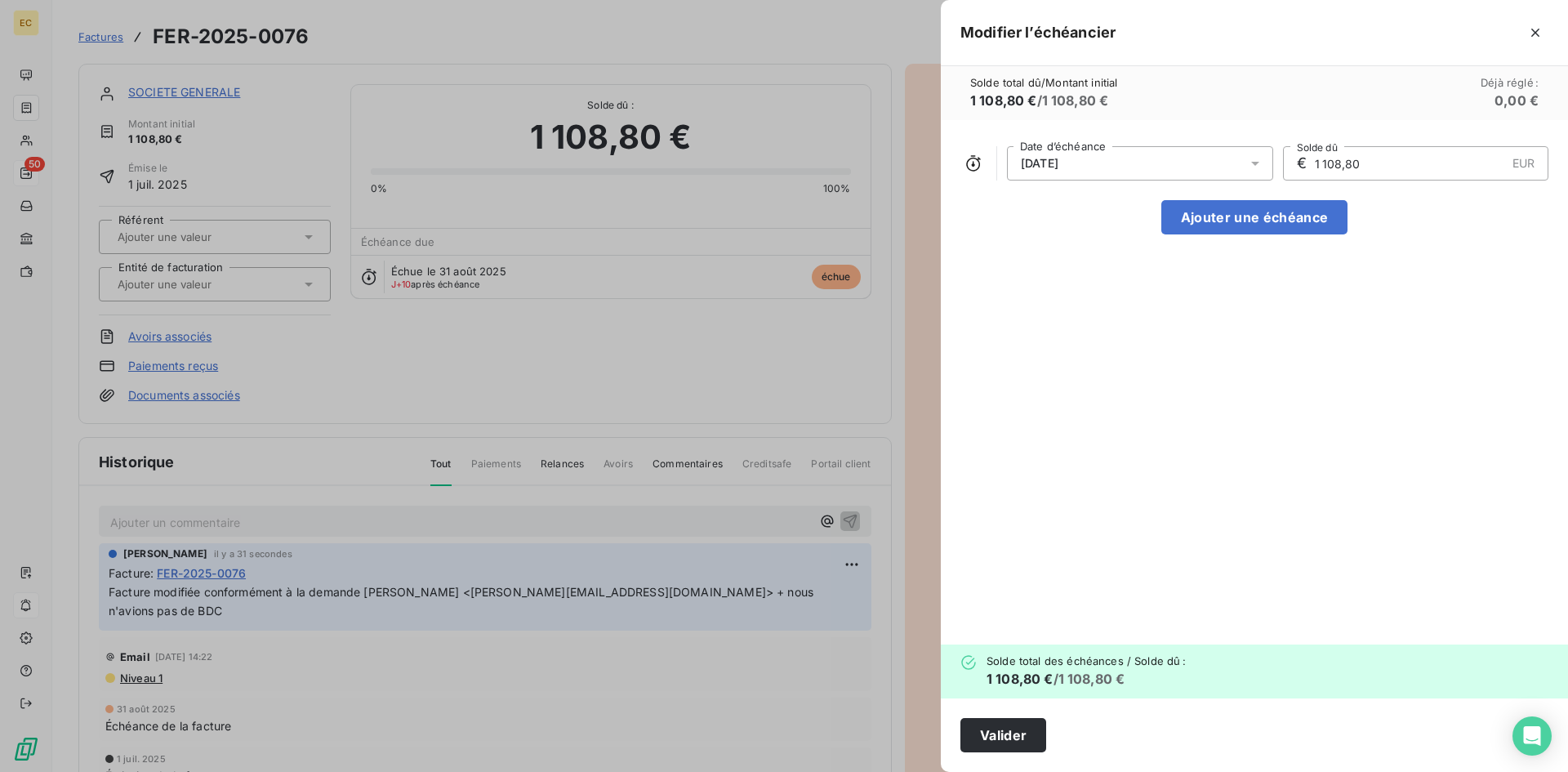
click at [1197, 168] on div "[DATE]" at bounding box center [1141, 163] width 267 height 35
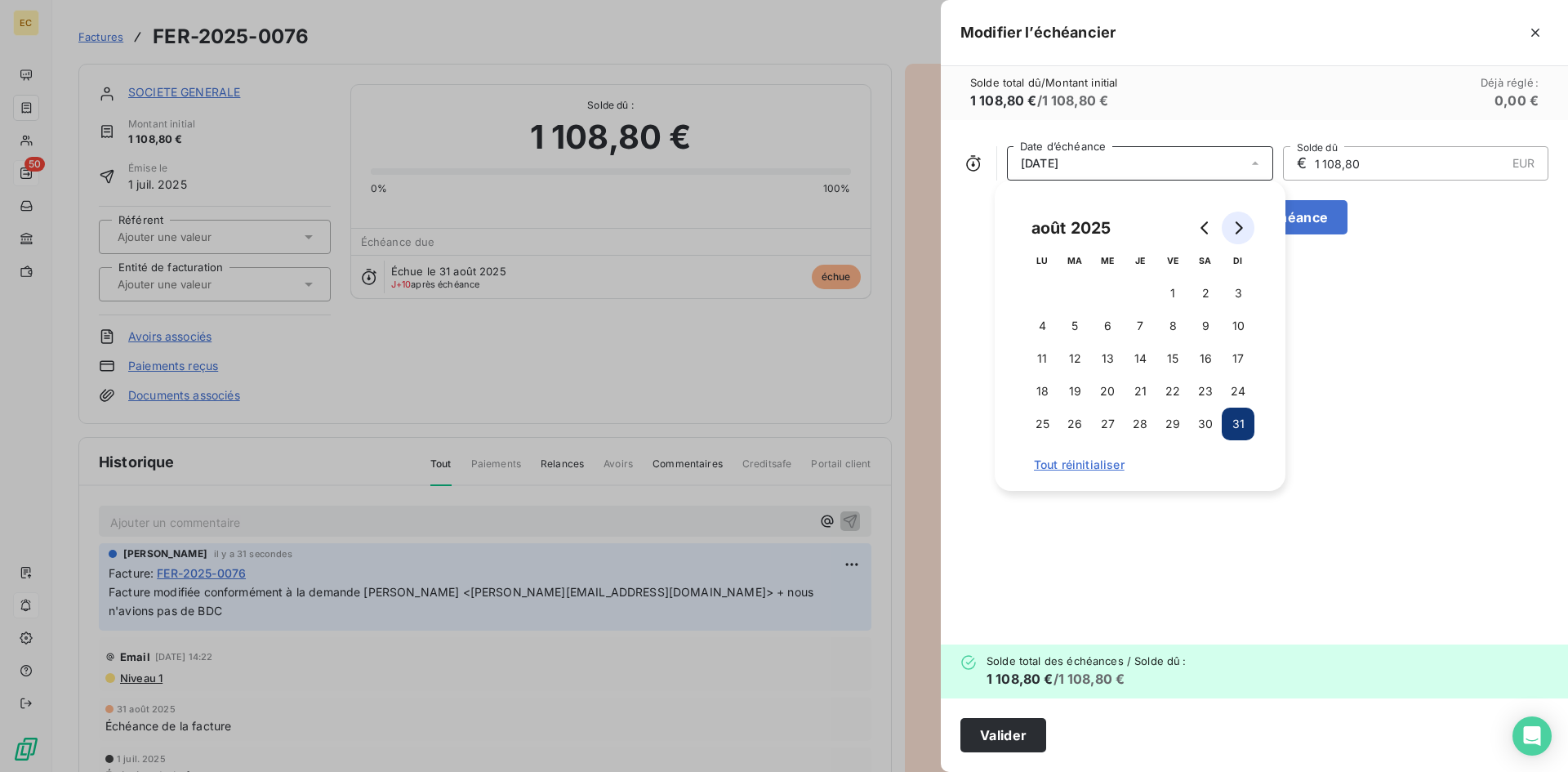
click at [1241, 231] on icon "Go to next month" at bounding box center [1238, 227] width 13 height 13
click at [1068, 424] on button "30" at bounding box center [1074, 424] width 33 height 33
click at [1009, 730] on button "Valider" at bounding box center [1004, 735] width 85 height 35
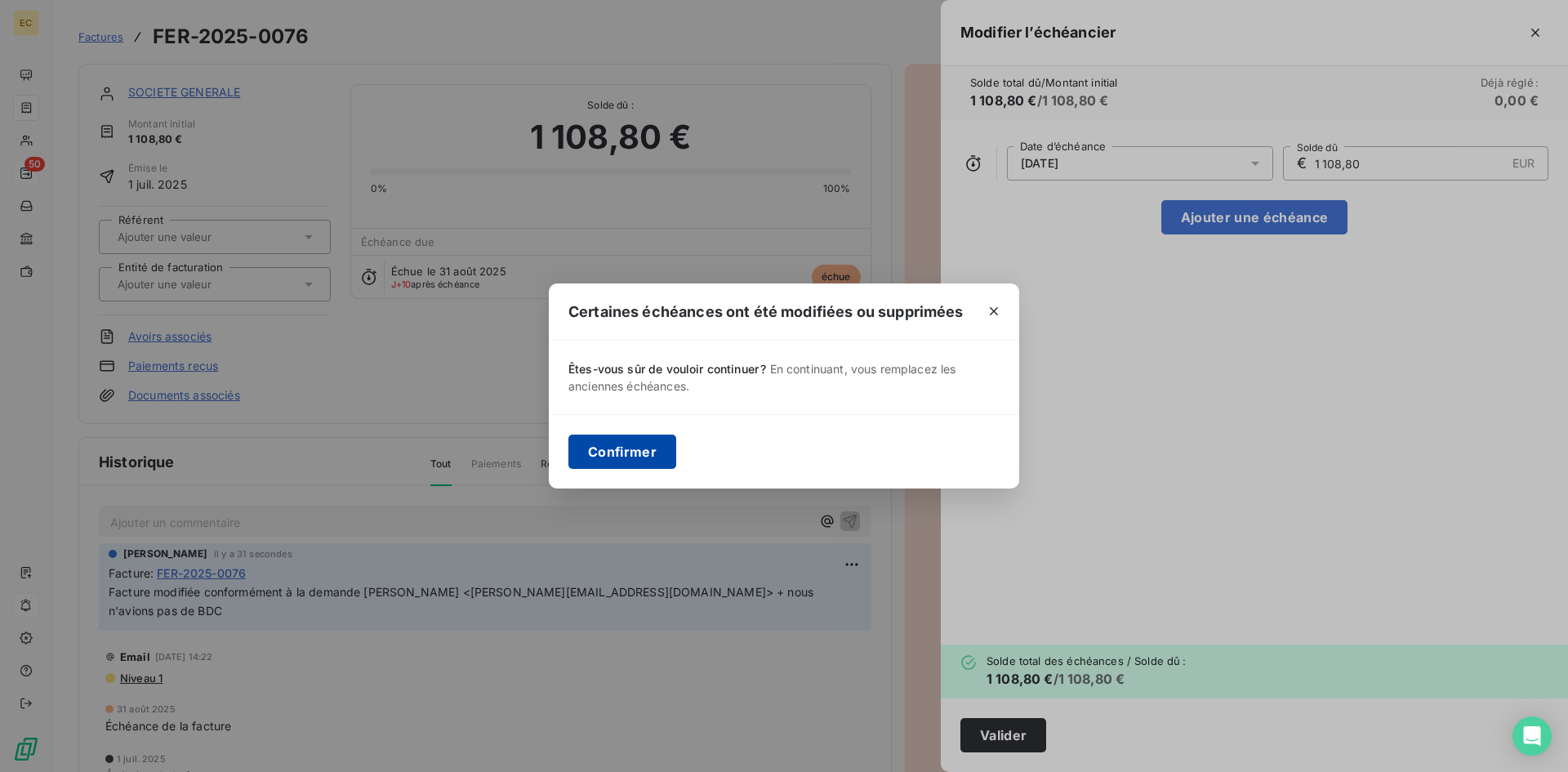
click at [652, 458] on button "Confirmer" at bounding box center [622, 451] width 108 height 35
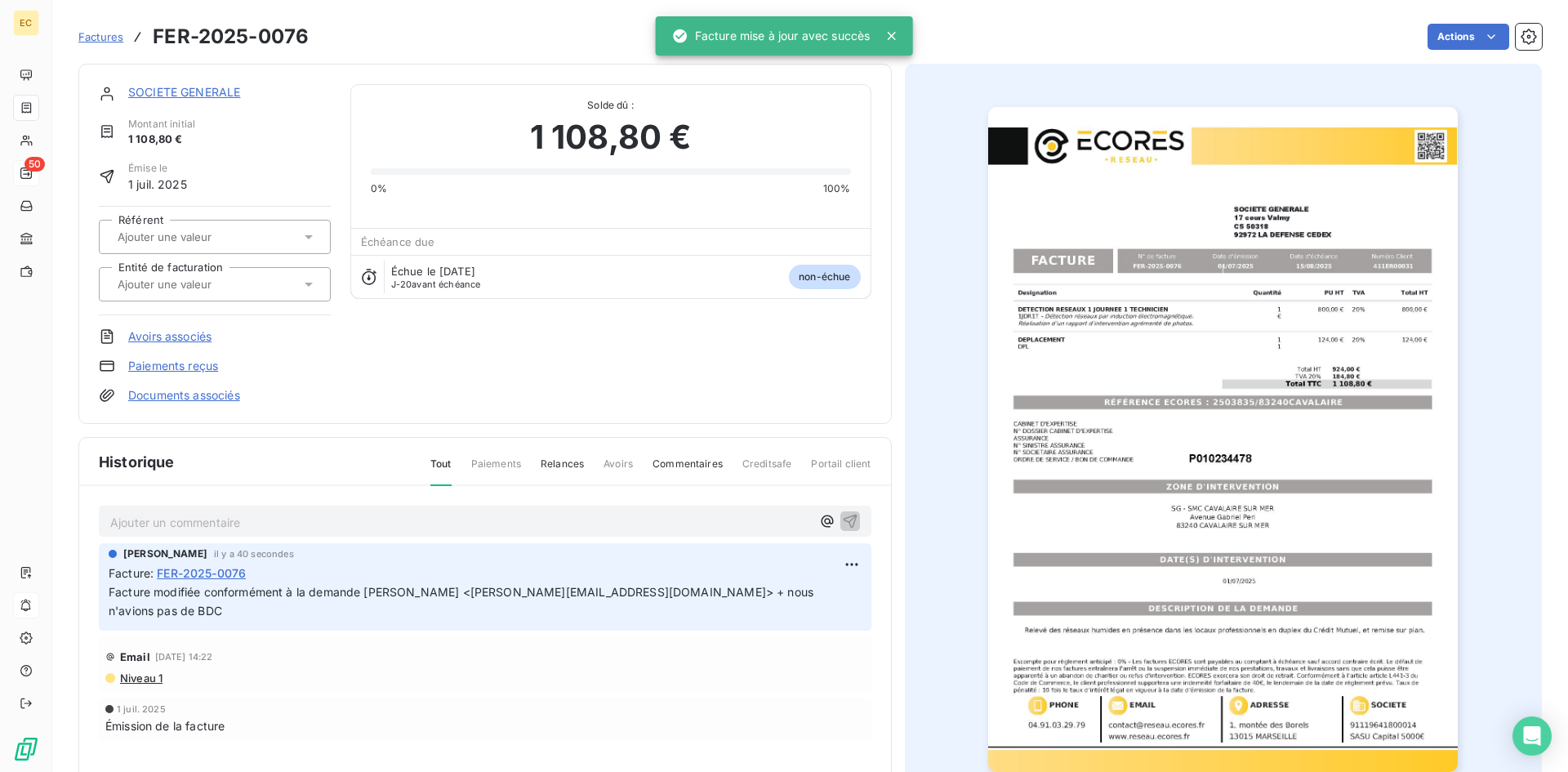
click at [191, 92] on link "SOCIETE GENERALE" at bounding box center [183, 92] width 112 height 14
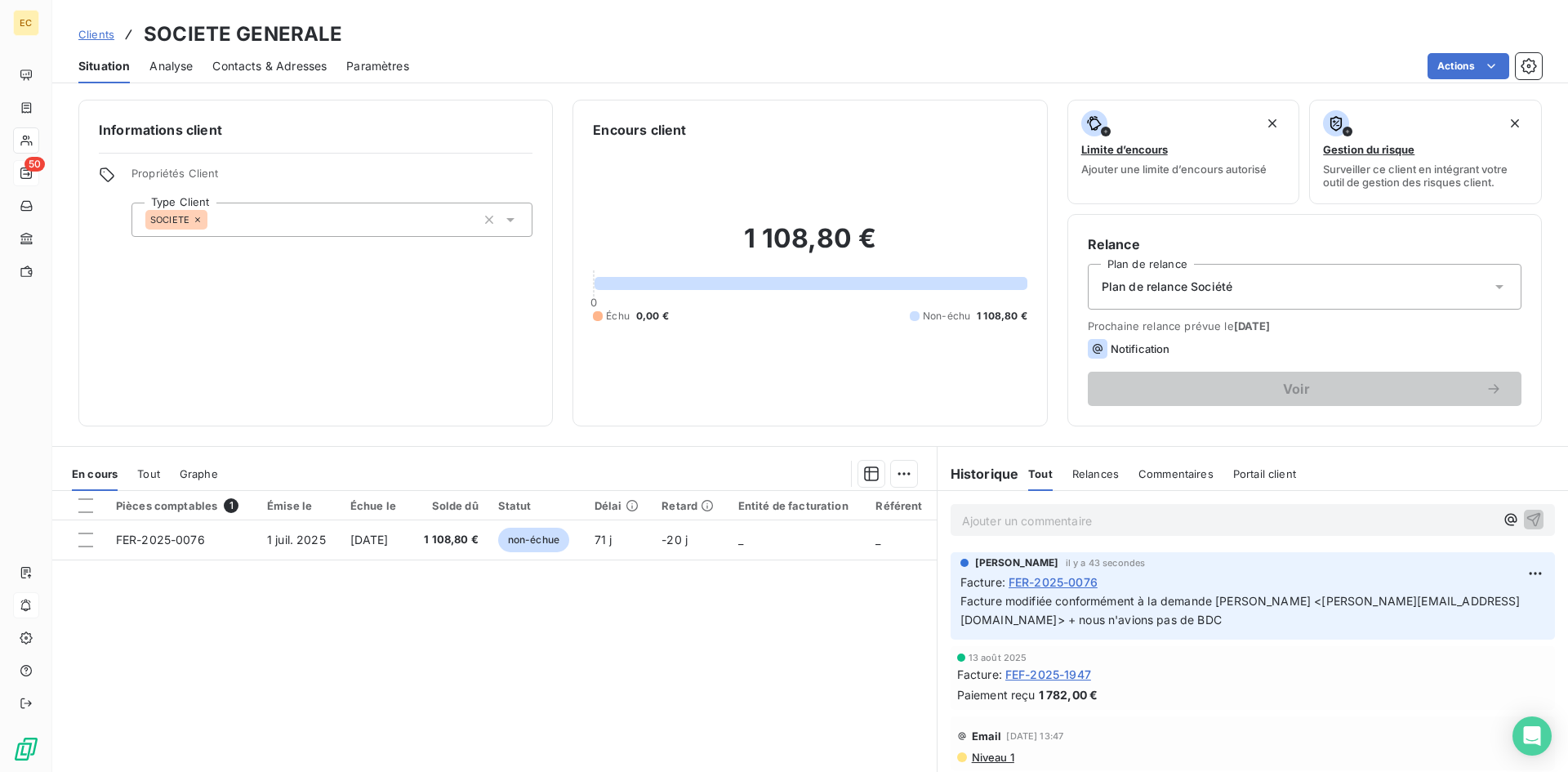
click at [251, 72] on span "Contacts & Adresses" at bounding box center [269, 65] width 114 height 16
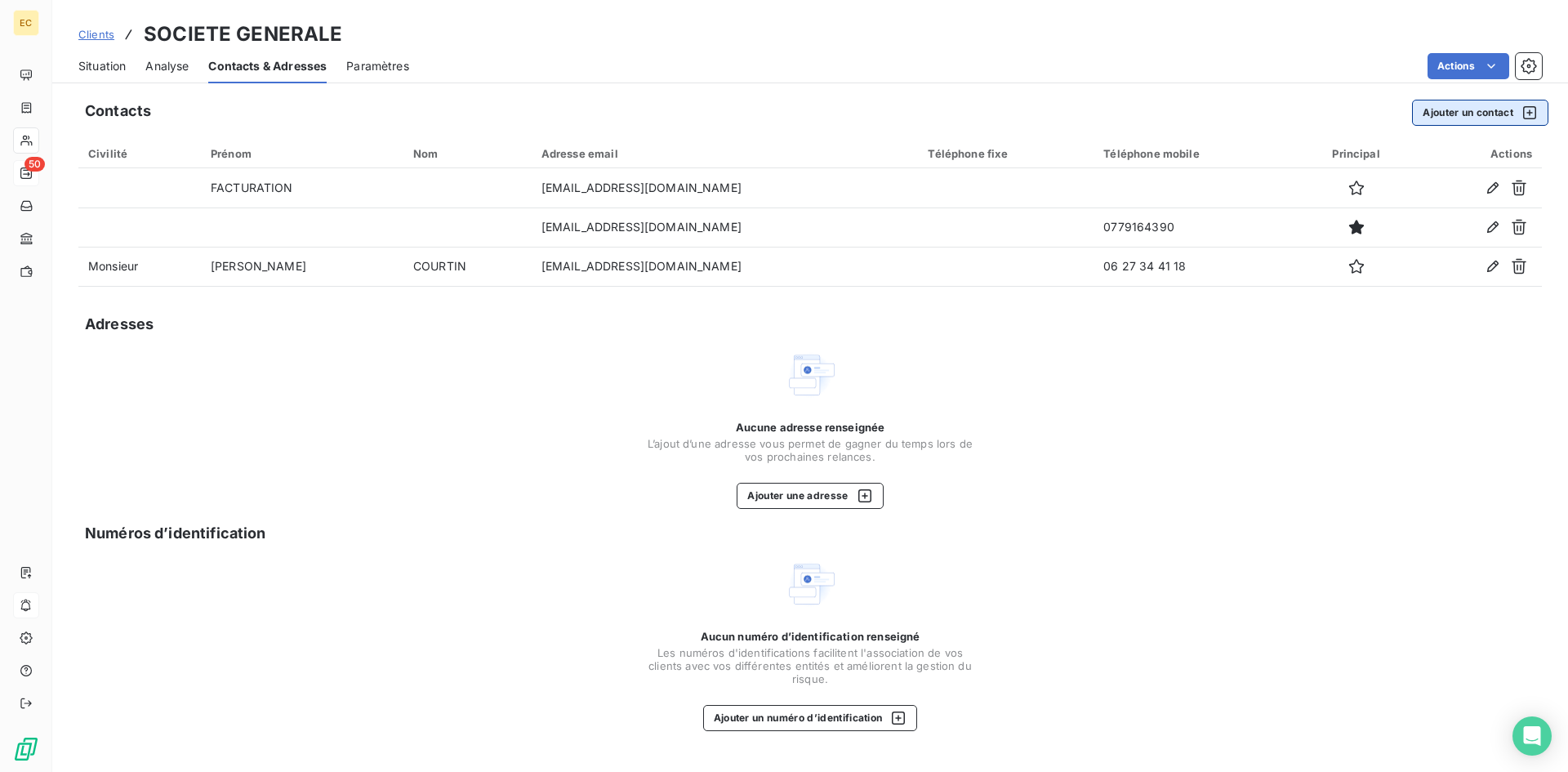
click at [1447, 110] on button "Ajouter un contact" at bounding box center [1481, 112] width 137 height 26
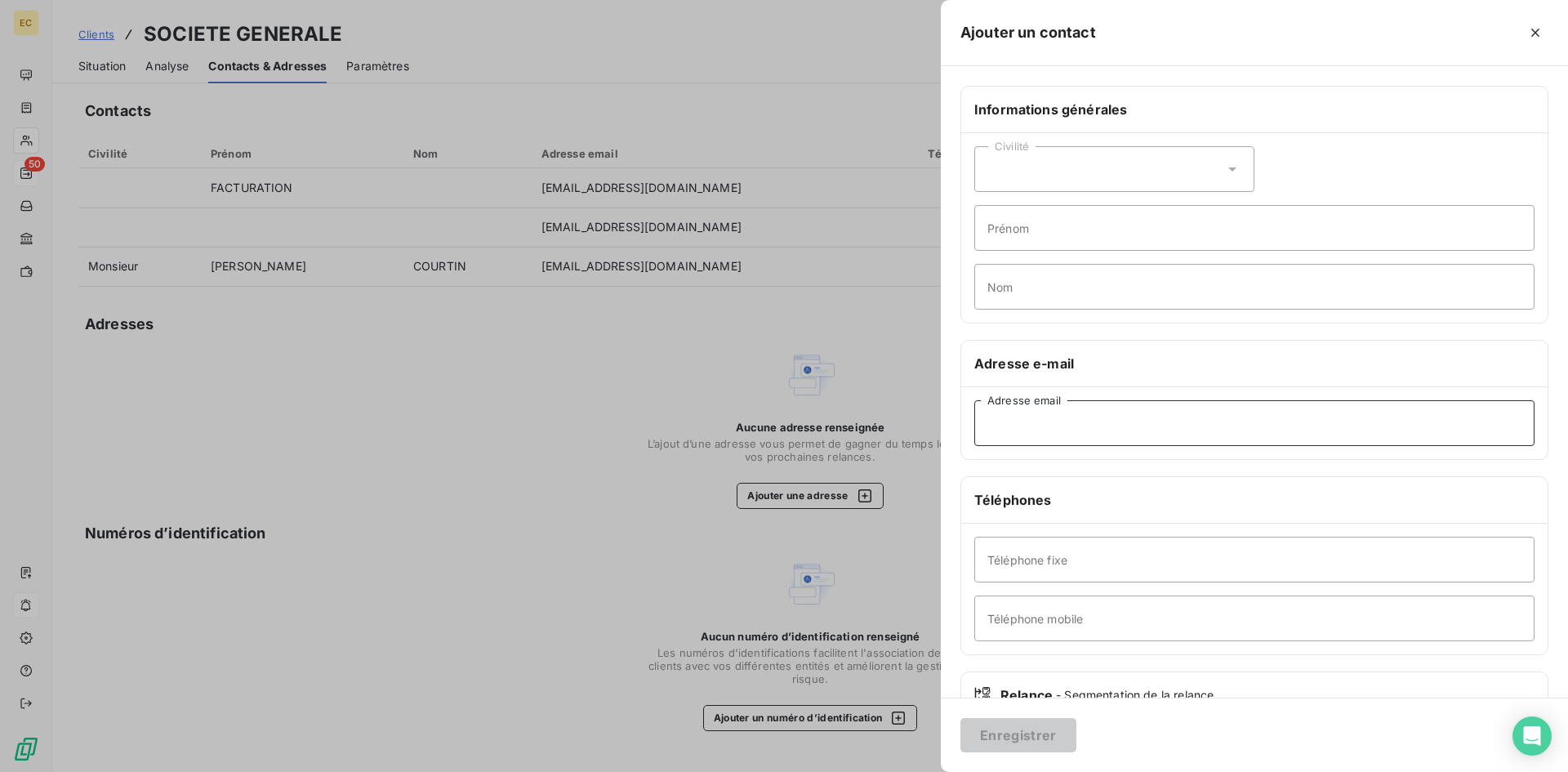
paste input "[PERSON_NAME] <[PERSON_NAME][EMAIL_ADDRESS][DOMAIN_NAME]>"
drag, startPoint x: 1075, startPoint y: 425, endPoint x: 982, endPoint y: 426, distance: 93.0
click at [982, 426] on input "[PERSON_NAME] <[PERSON_NAME][EMAIL_ADDRESS][DOMAIN_NAME]" at bounding box center [1255, 424] width 560 height 46
type input "[PERSON_NAME][EMAIL_ADDRESS][DOMAIN_NAME]"
click at [1047, 733] on button "Enregistrer" at bounding box center [1019, 735] width 116 height 35
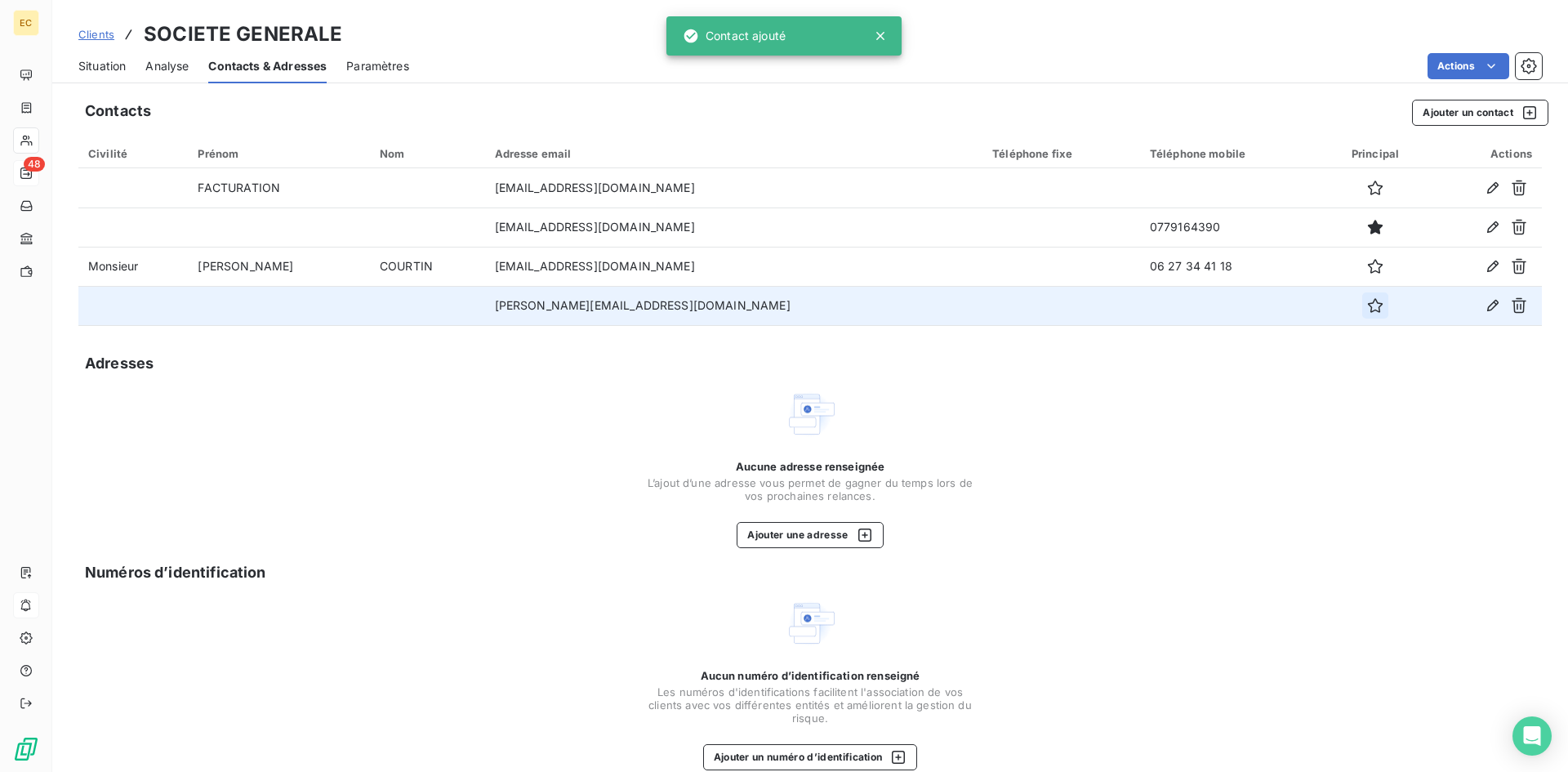
click at [1368, 308] on icon "button" at bounding box center [1376, 306] width 16 height 16
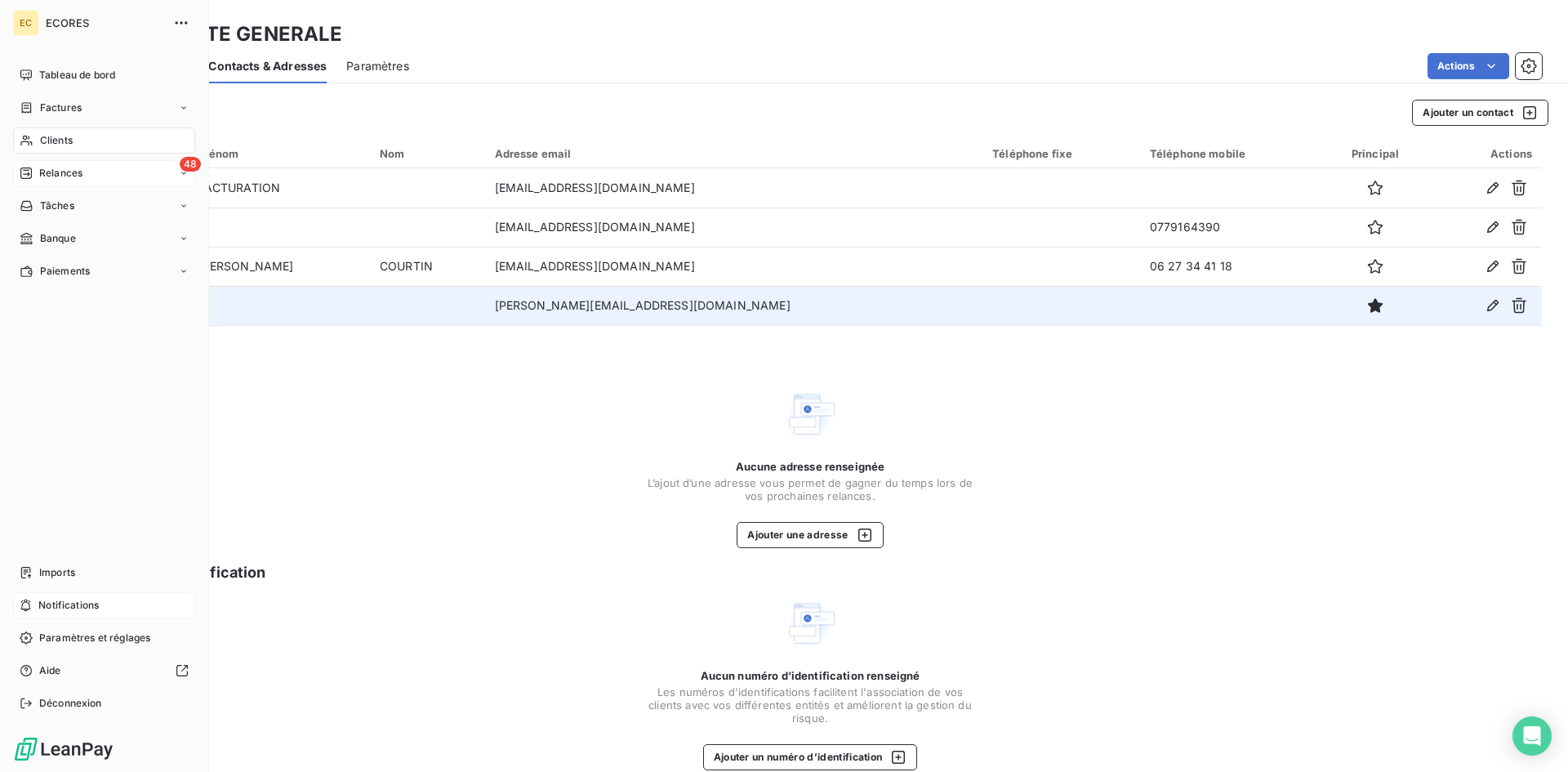
click at [51, 179] on span "Relances" at bounding box center [61, 173] width 44 height 15
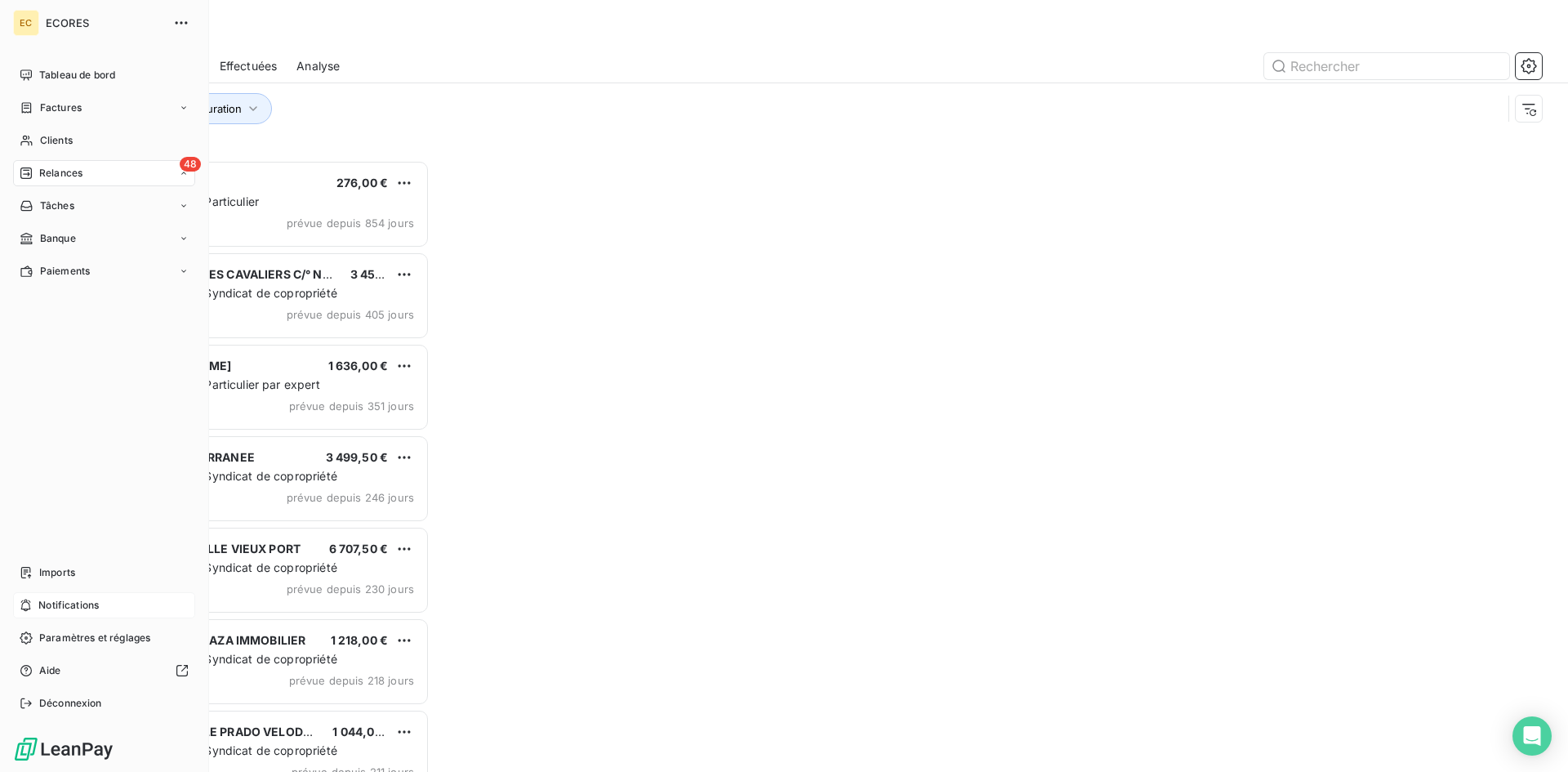
scroll to position [600, 339]
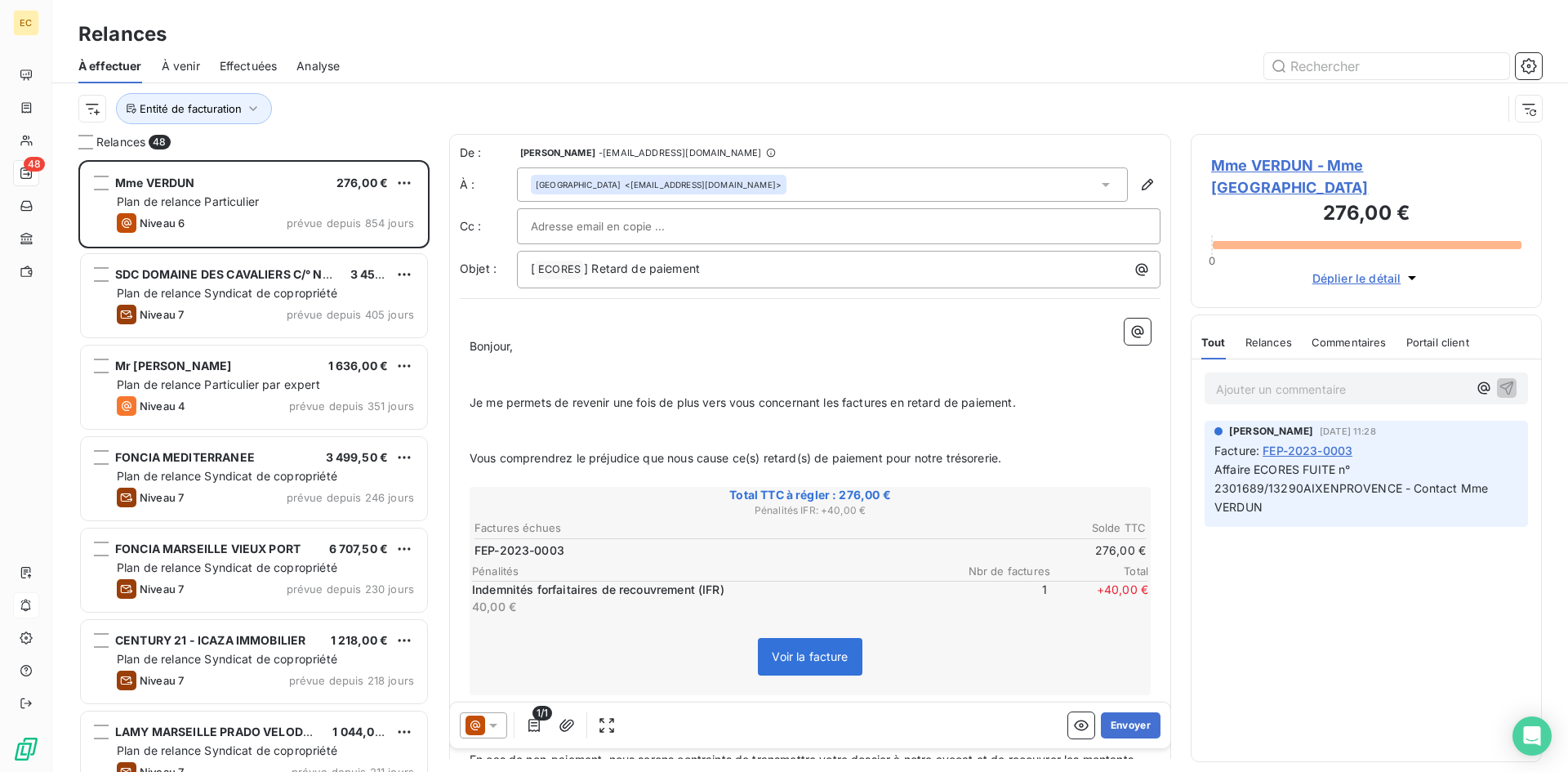
click at [239, 69] on span "Effectuées" at bounding box center [249, 65] width 58 height 16
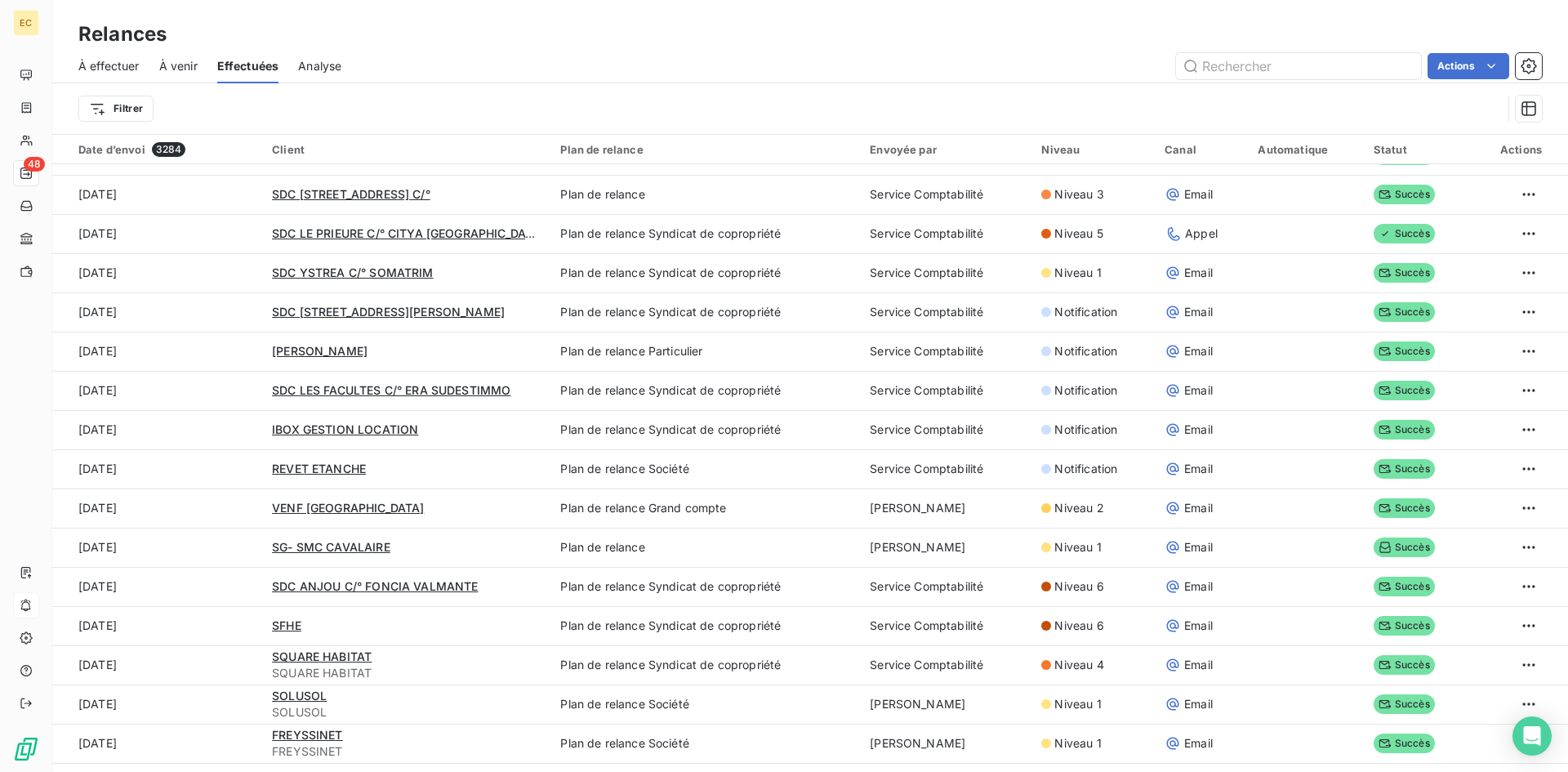
scroll to position [573, 0]
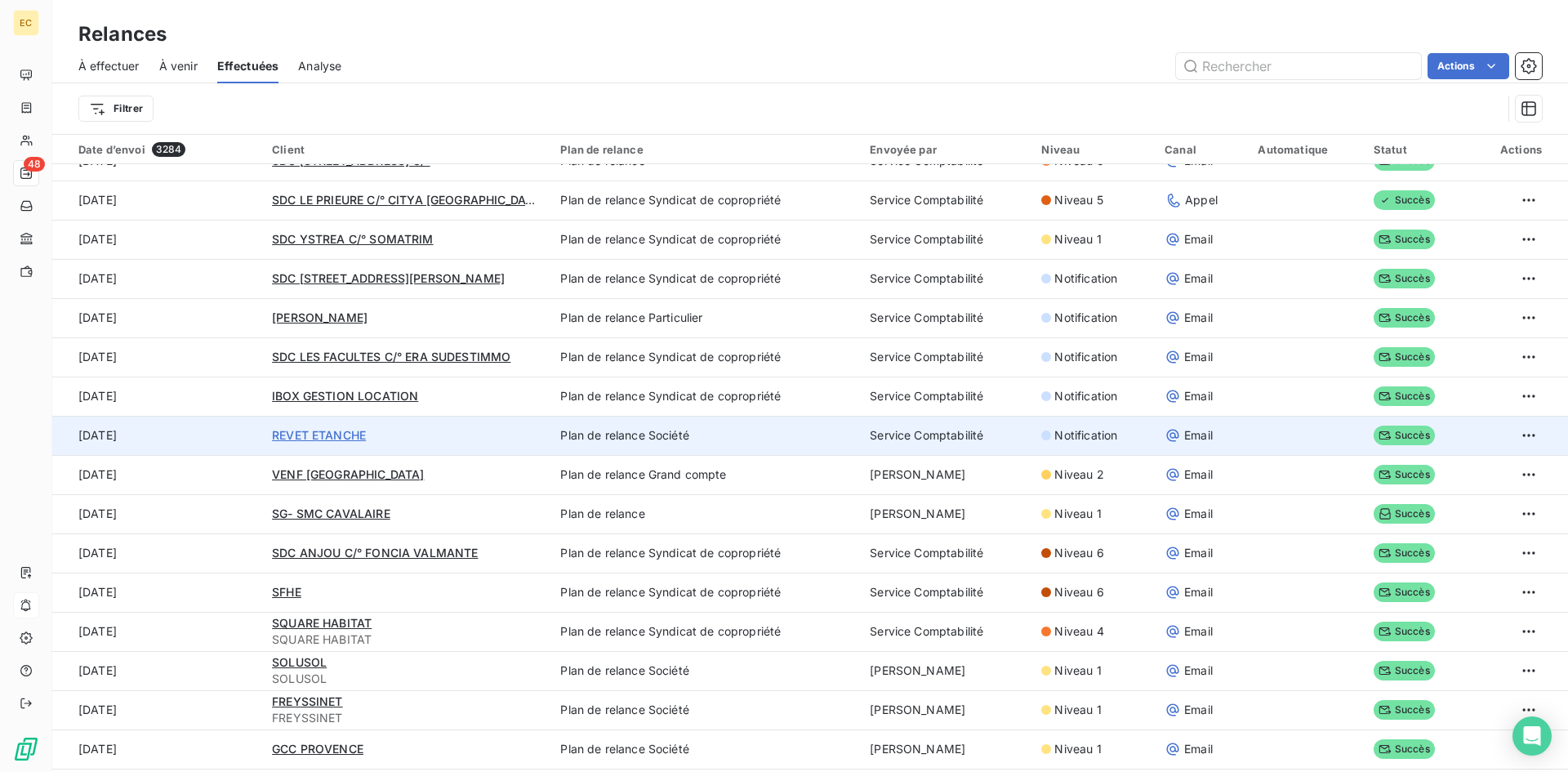
click at [299, 442] on span "REVET ETANCHE" at bounding box center [318, 436] width 94 height 14
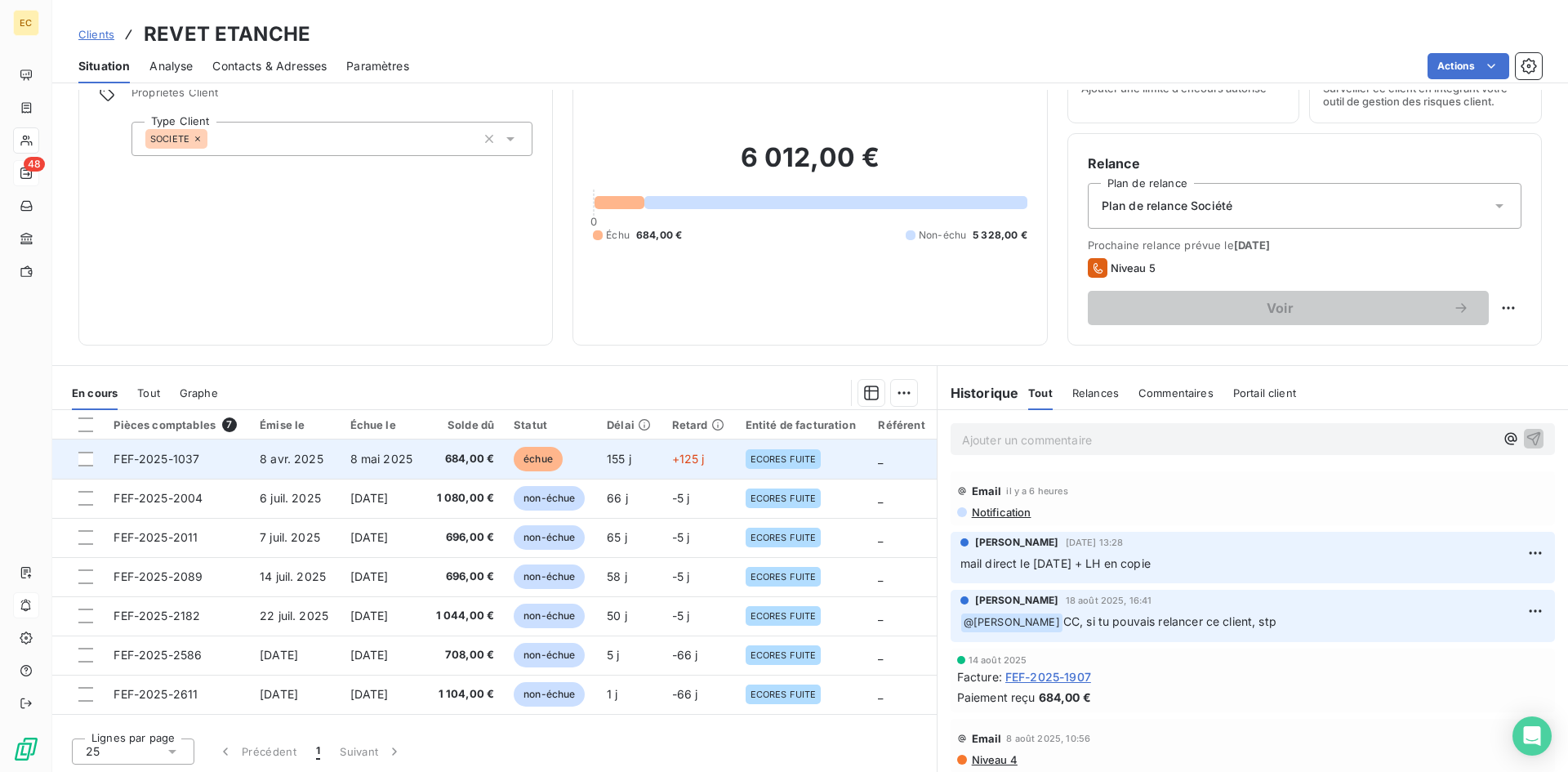
scroll to position [82, 0]
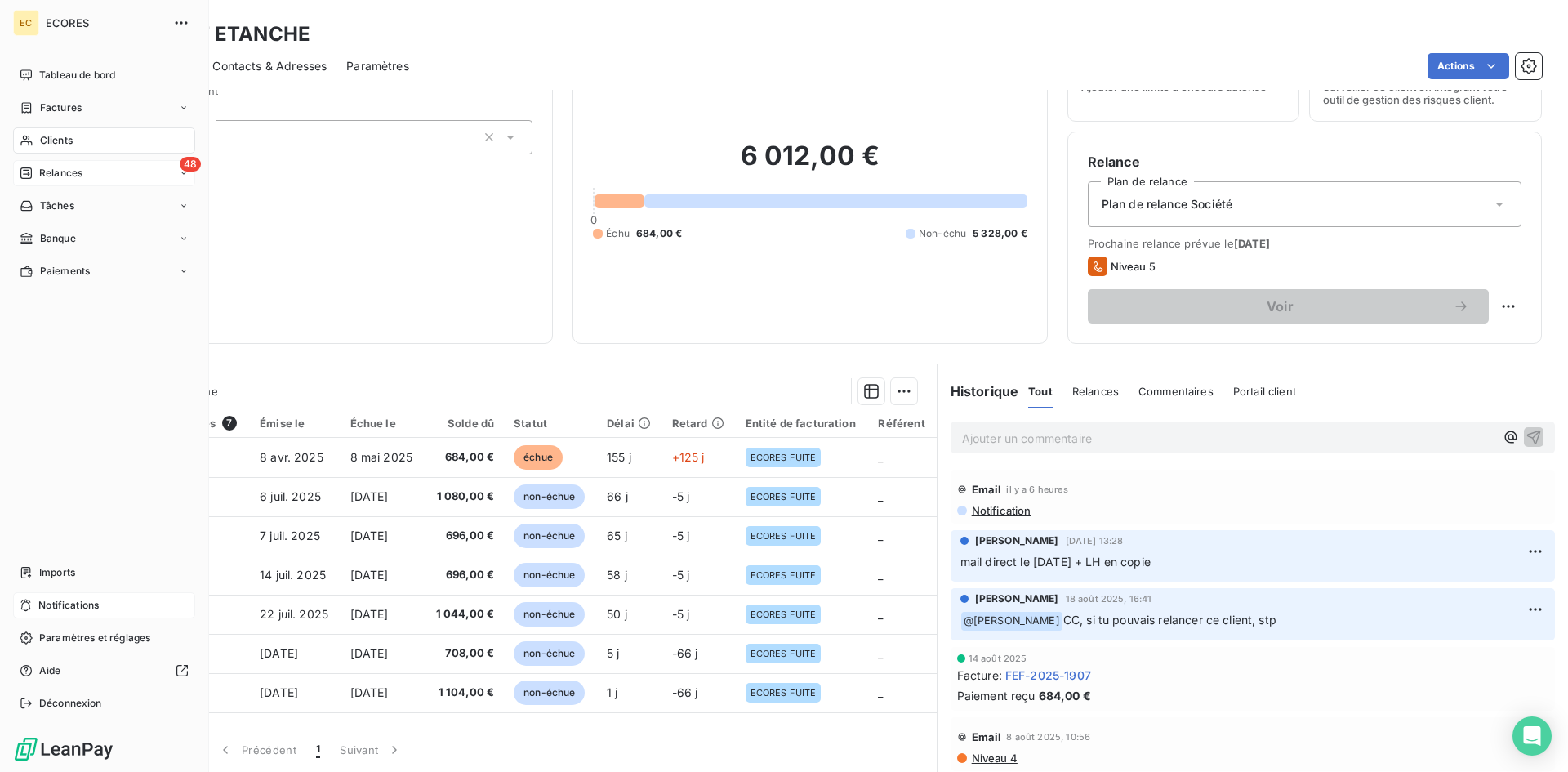
click at [64, 168] on span "Relances" at bounding box center [61, 173] width 44 height 15
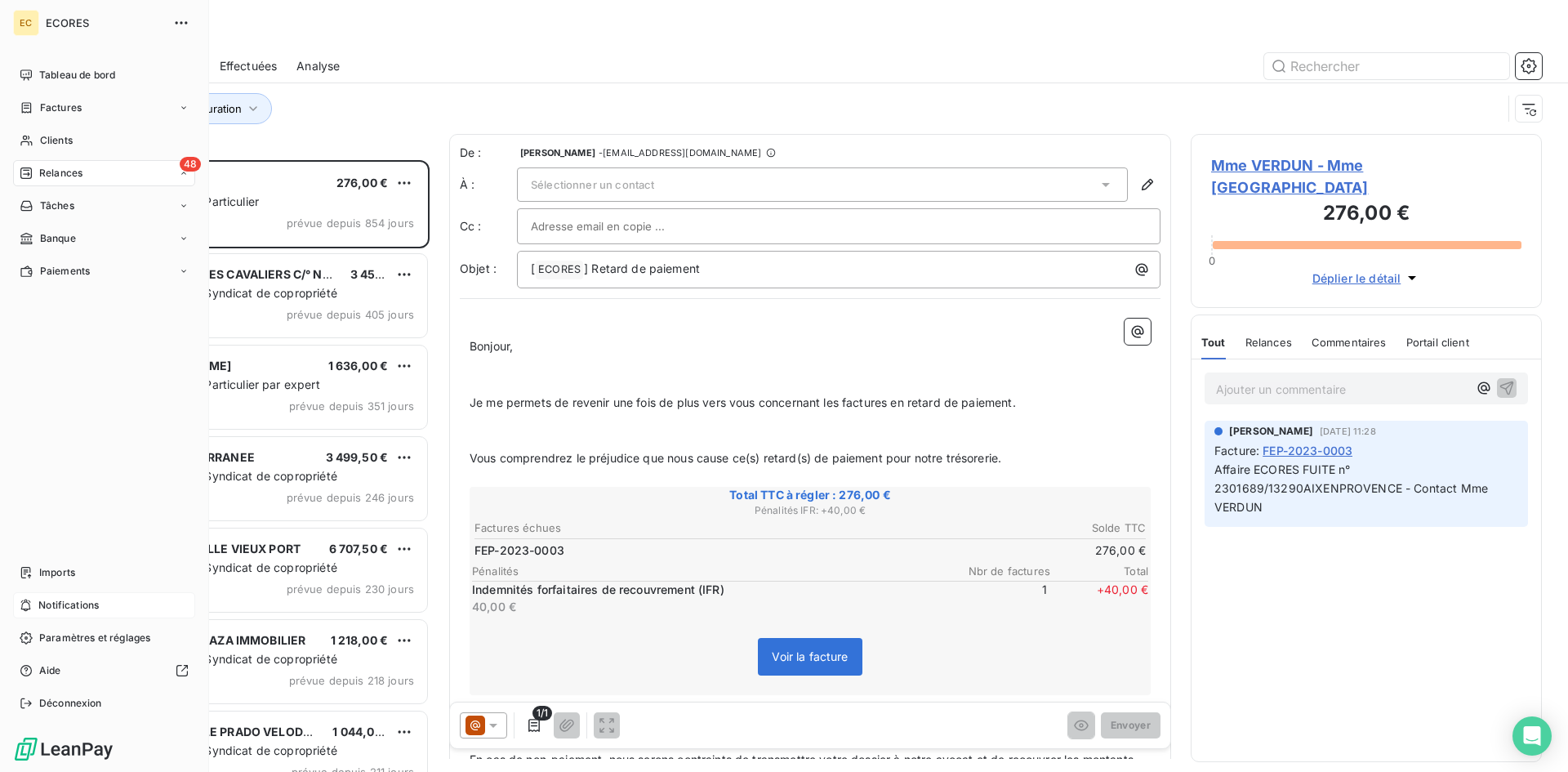
scroll to position [600, 339]
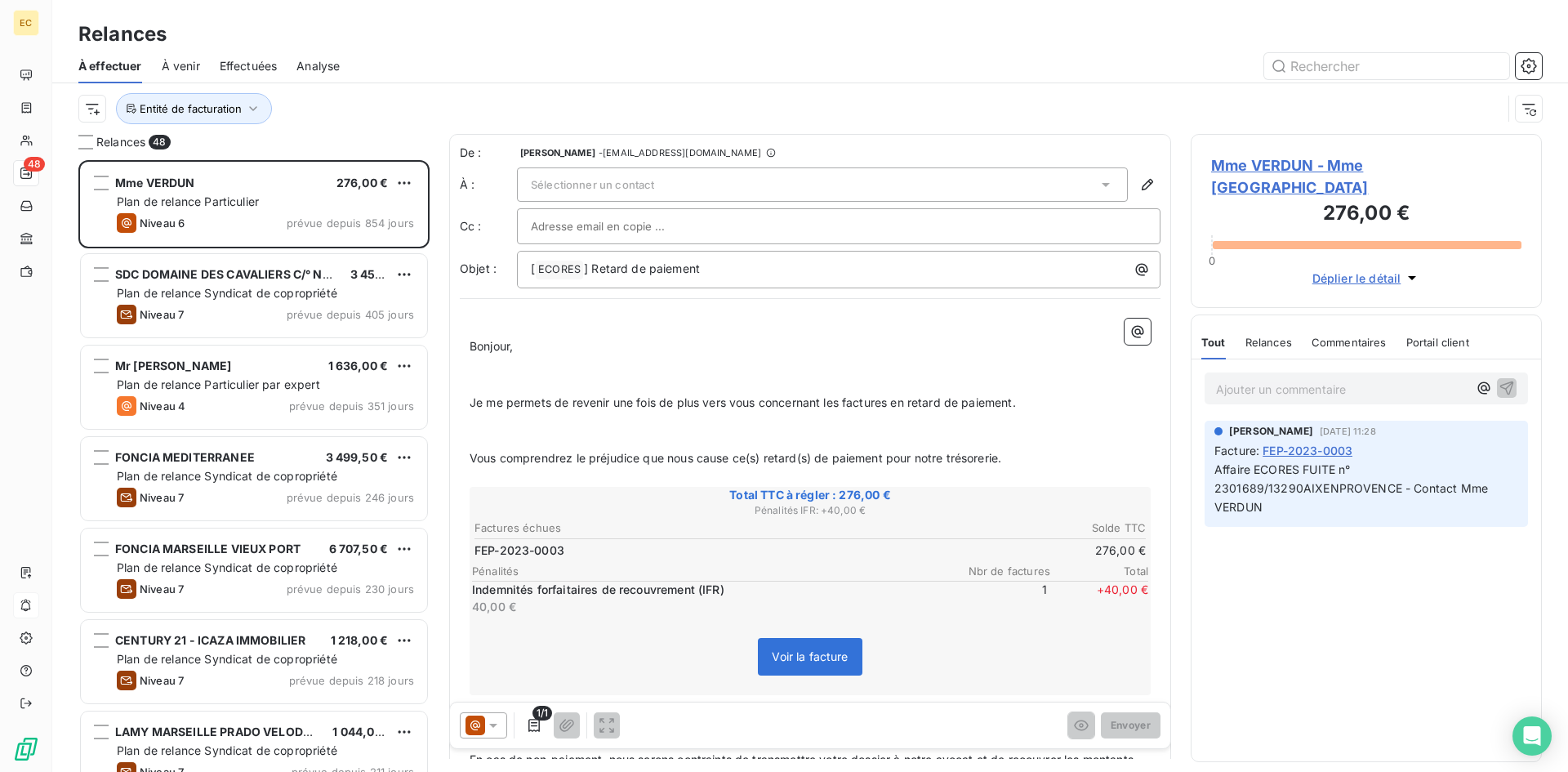
click at [341, 111] on div "Entité de facturation" at bounding box center [790, 108] width 1424 height 31
click at [248, 67] on span "Effectuées" at bounding box center [249, 65] width 58 height 16
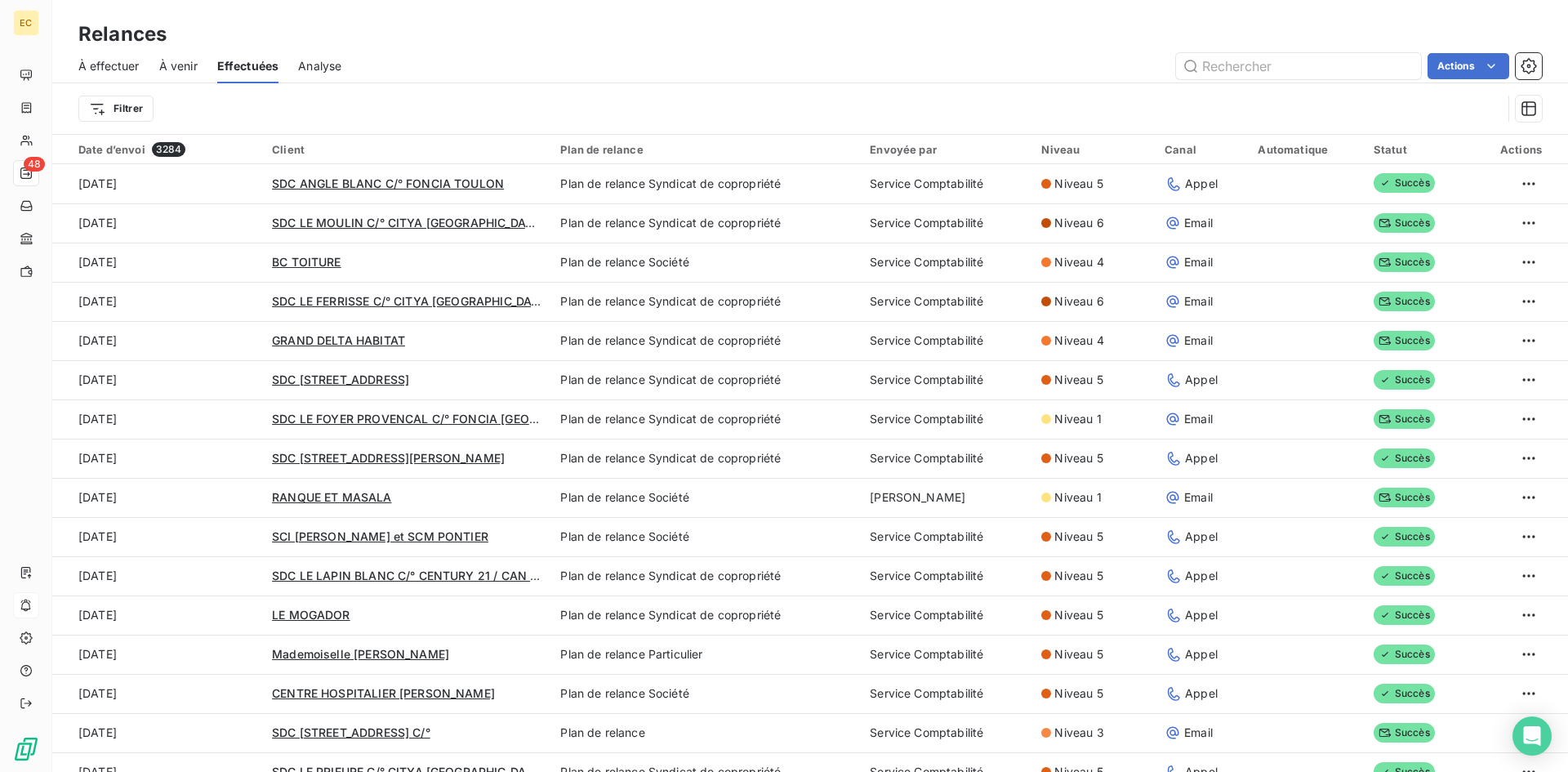
click at [179, 63] on span "À venir" at bounding box center [179, 65] width 39 height 16
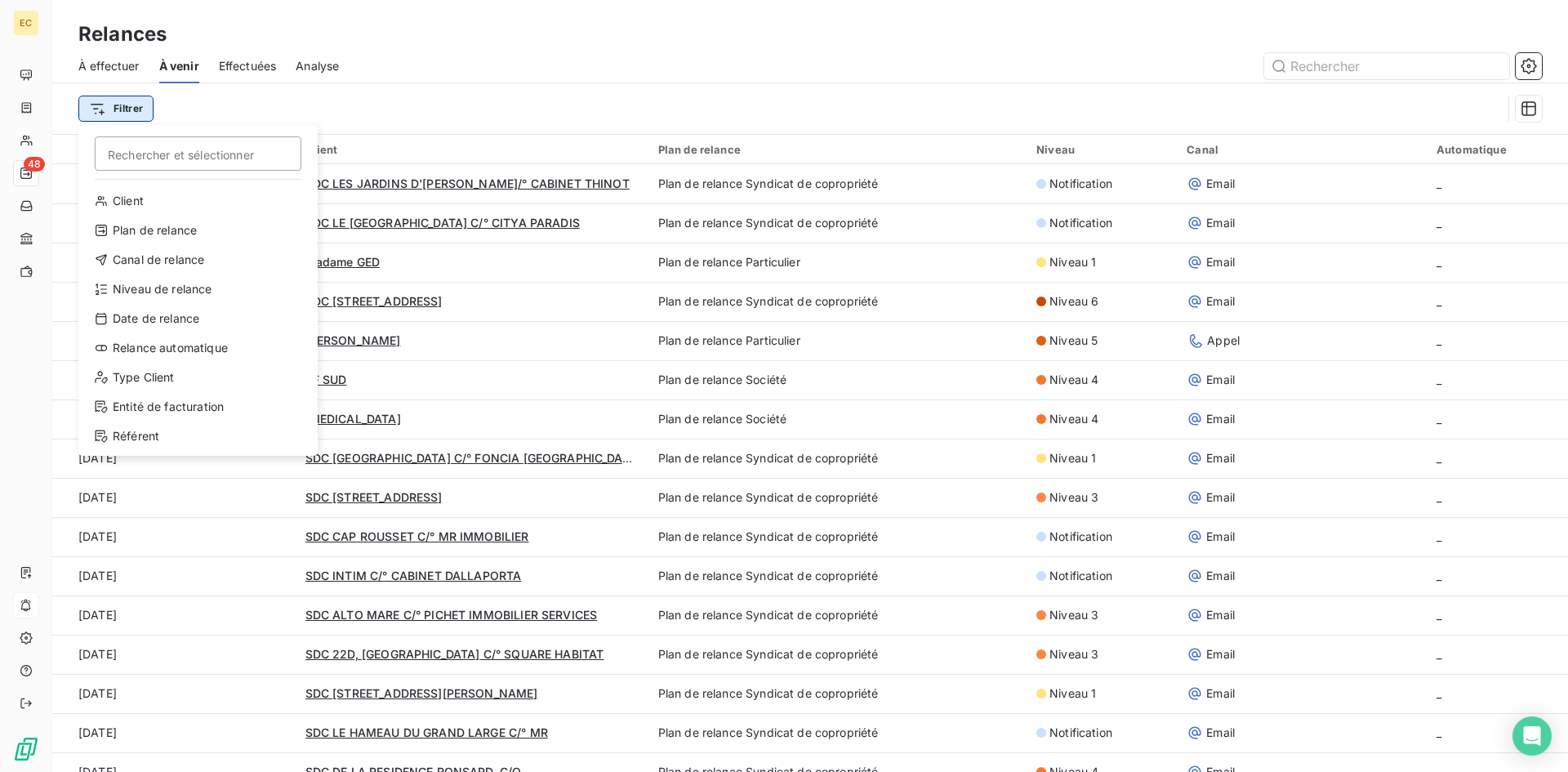
click at [120, 106] on html "EC 48 Relances À effectuer À venir Effectuées Analyse Filtrer Rechercher et sél…" at bounding box center [784, 386] width 1568 height 772
click at [127, 225] on div "Plan de relance" at bounding box center [198, 230] width 226 height 26
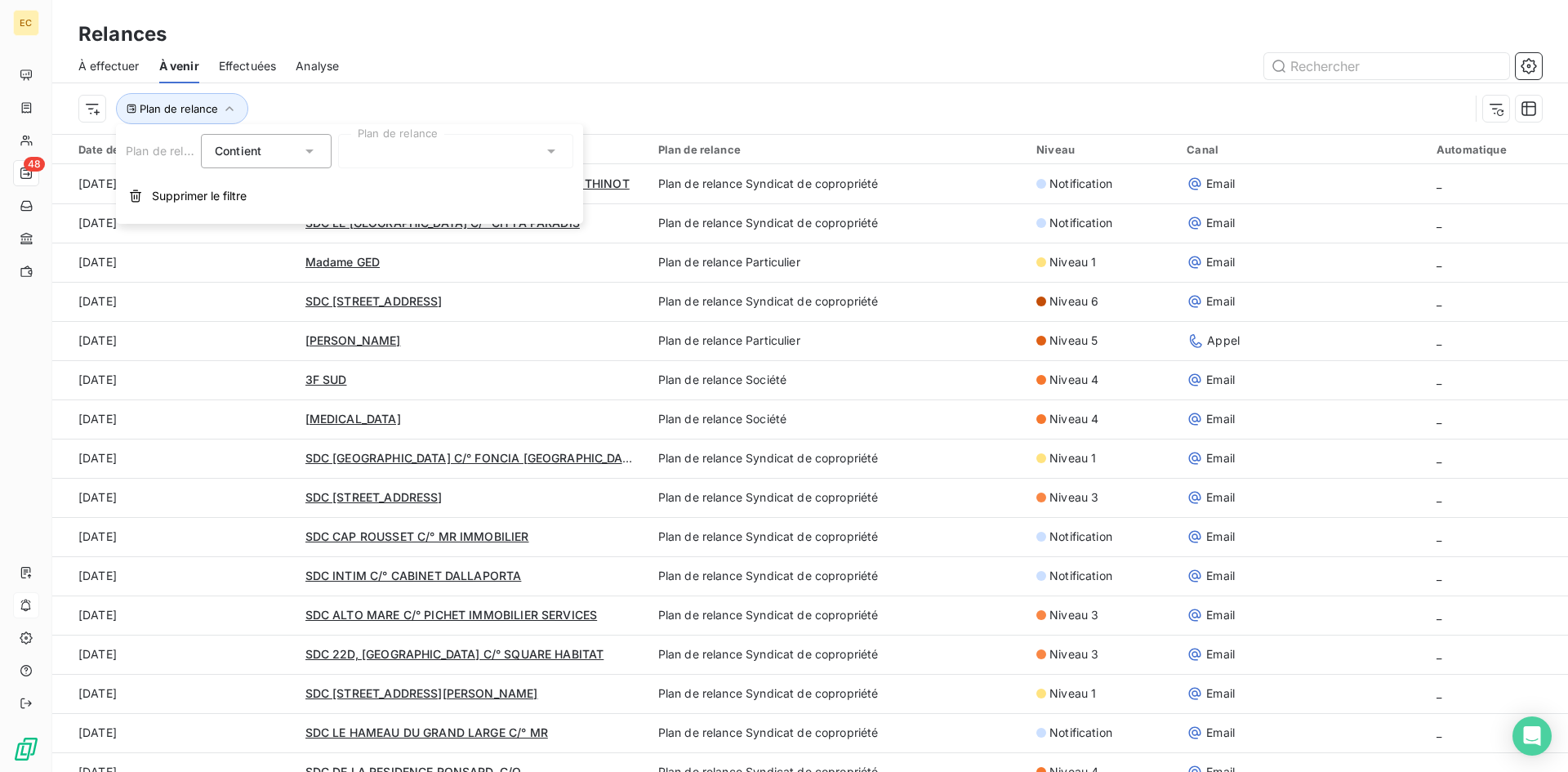
click at [421, 159] on div at bounding box center [455, 151] width 235 height 35
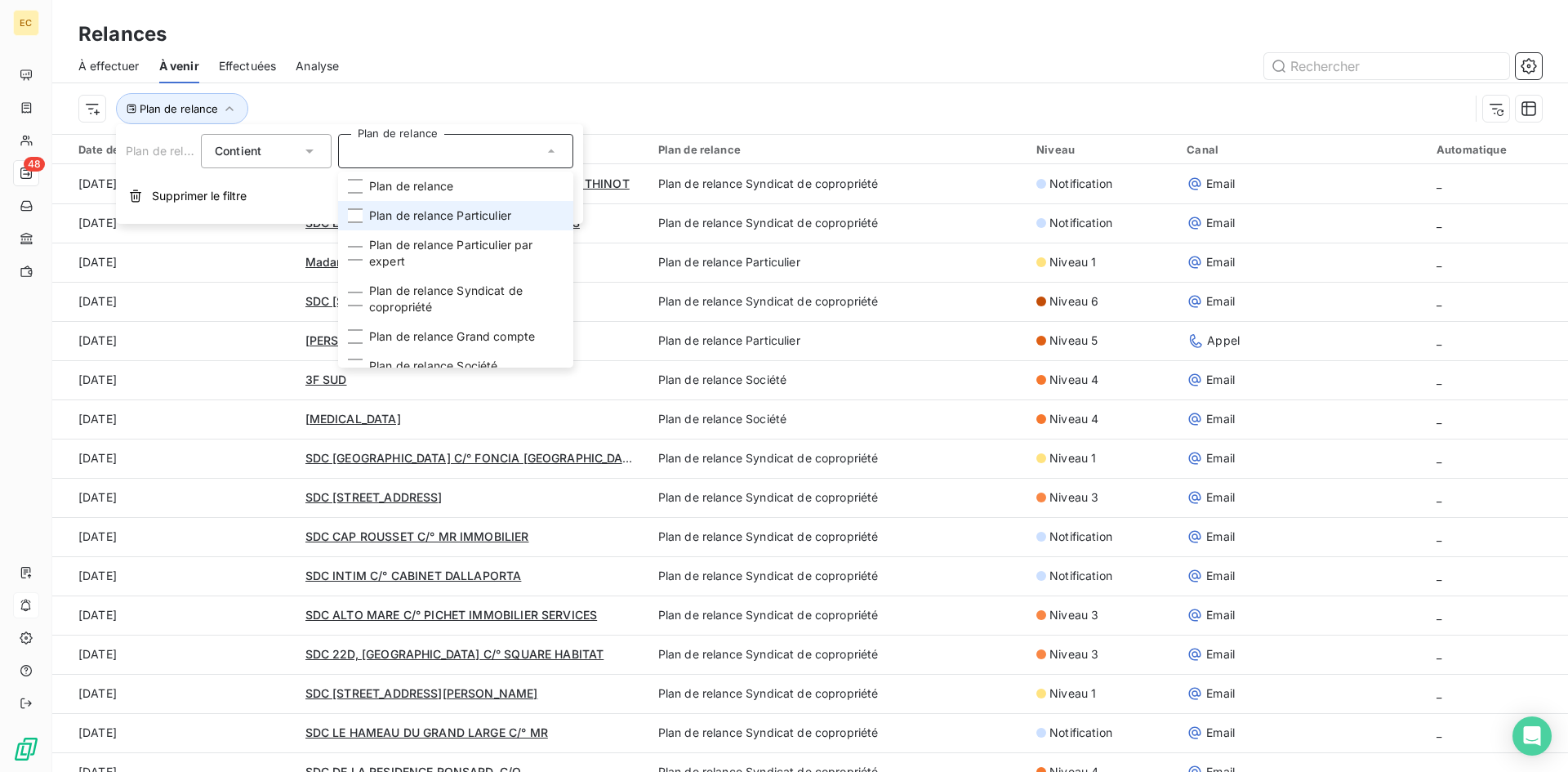
click at [424, 216] on span "Plan de relance Particulier" at bounding box center [439, 215] width 142 height 16
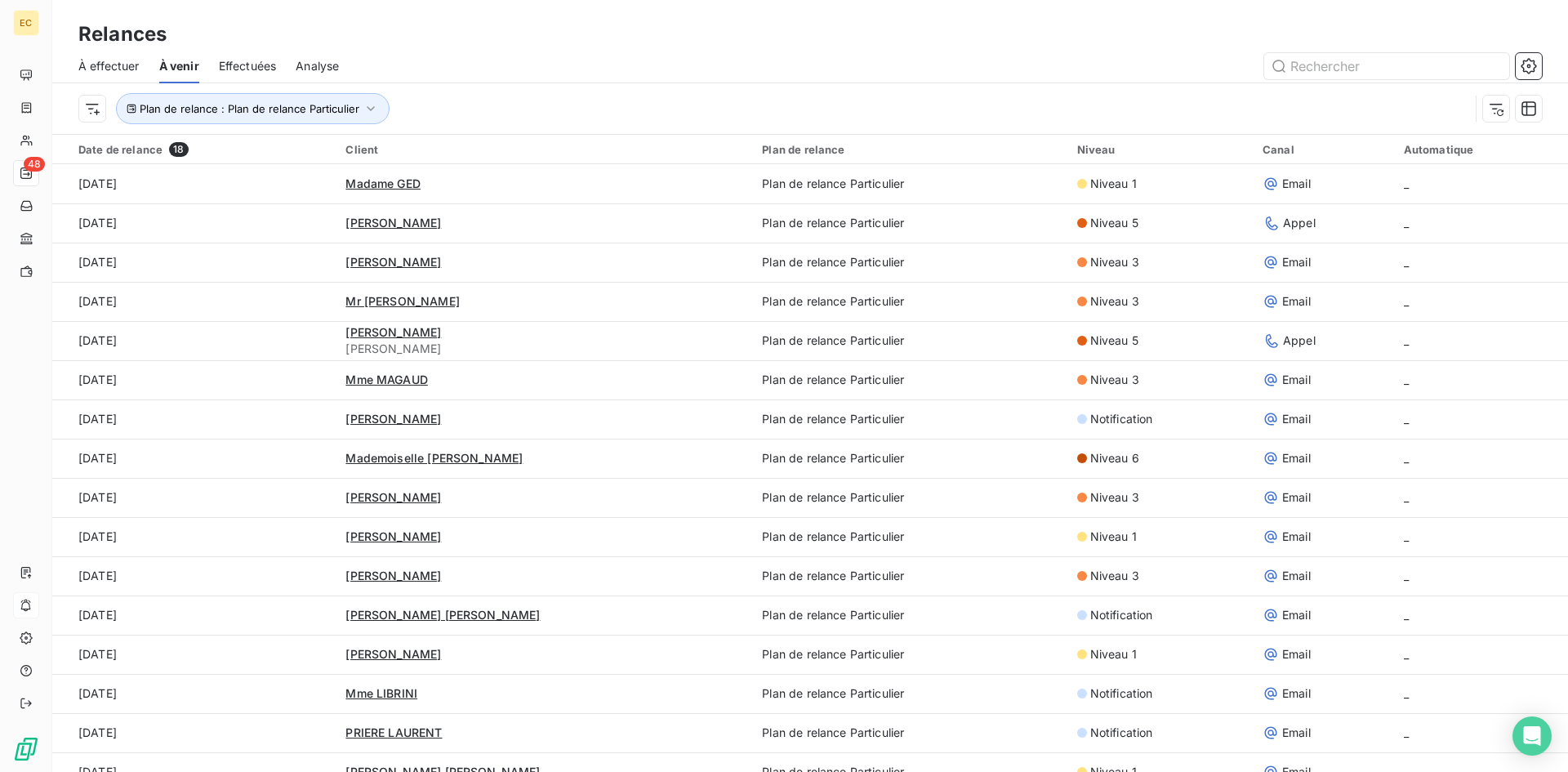
click at [588, 90] on div "Plan de relance : Plan de relance Particulier" at bounding box center [810, 108] width 1464 height 51
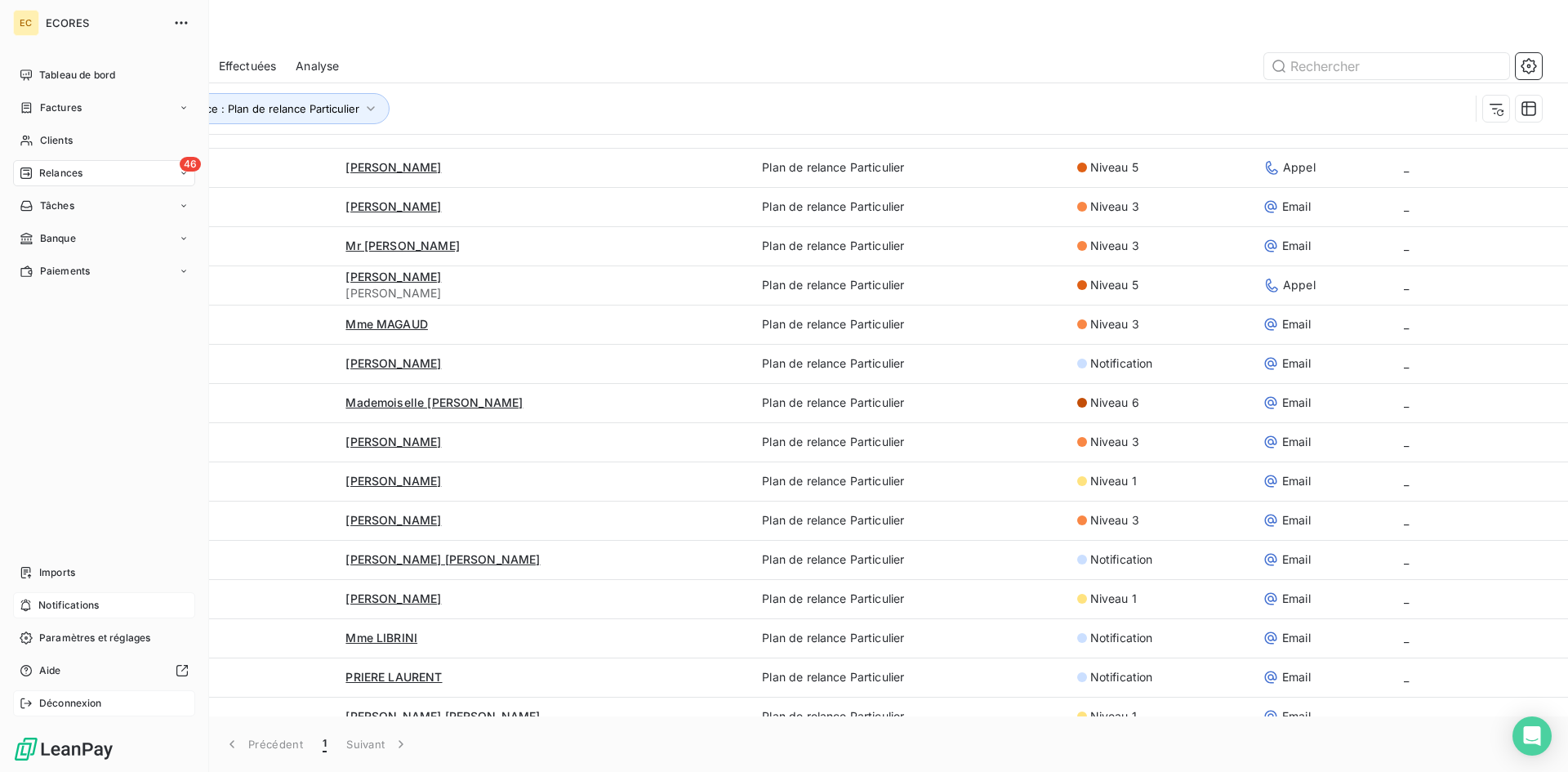
click at [51, 710] on span "Déconnexion" at bounding box center [70, 704] width 62 height 15
